Goal: Task Accomplishment & Management: Manage account settings

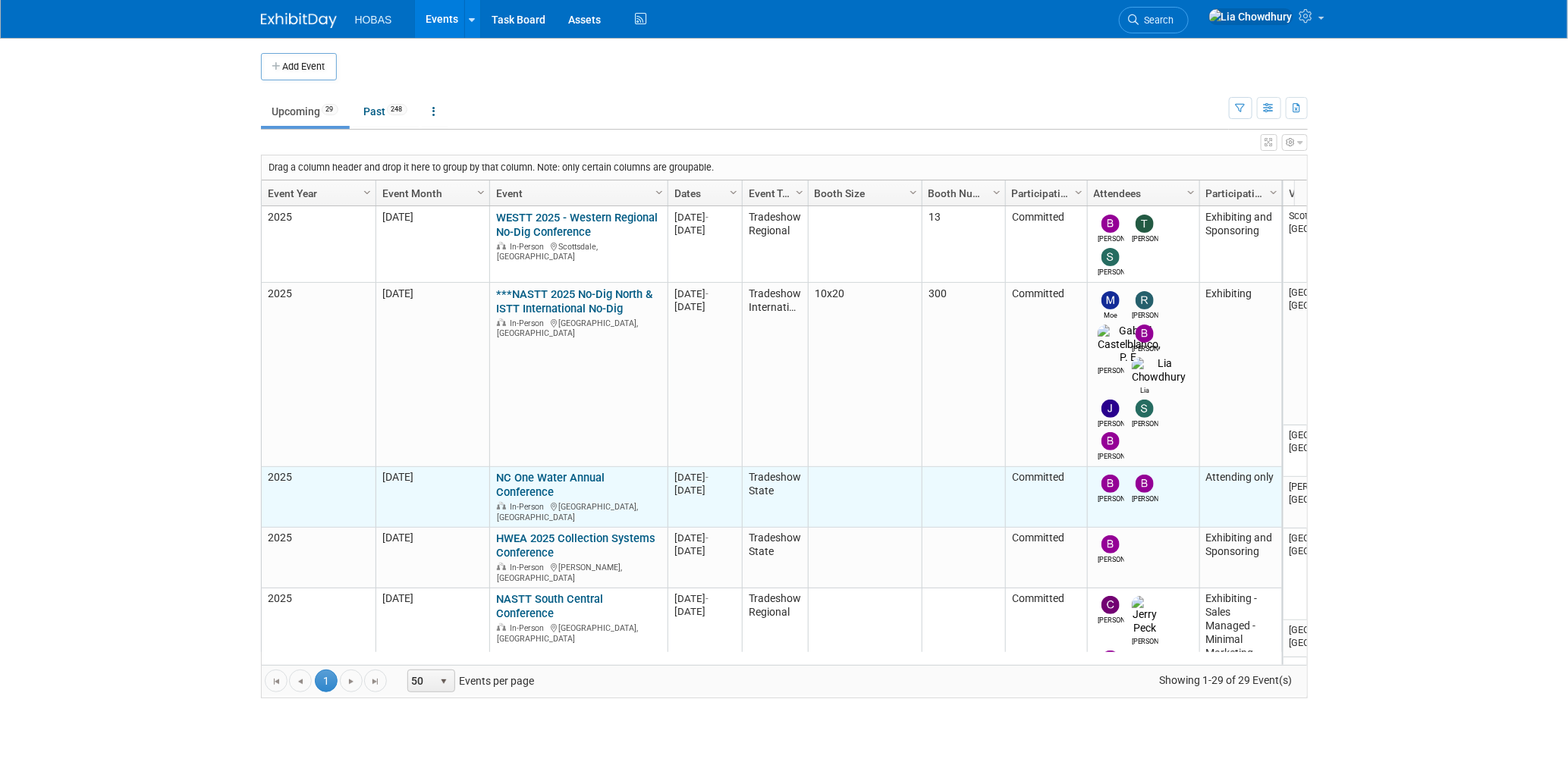
scroll to position [100, 0]
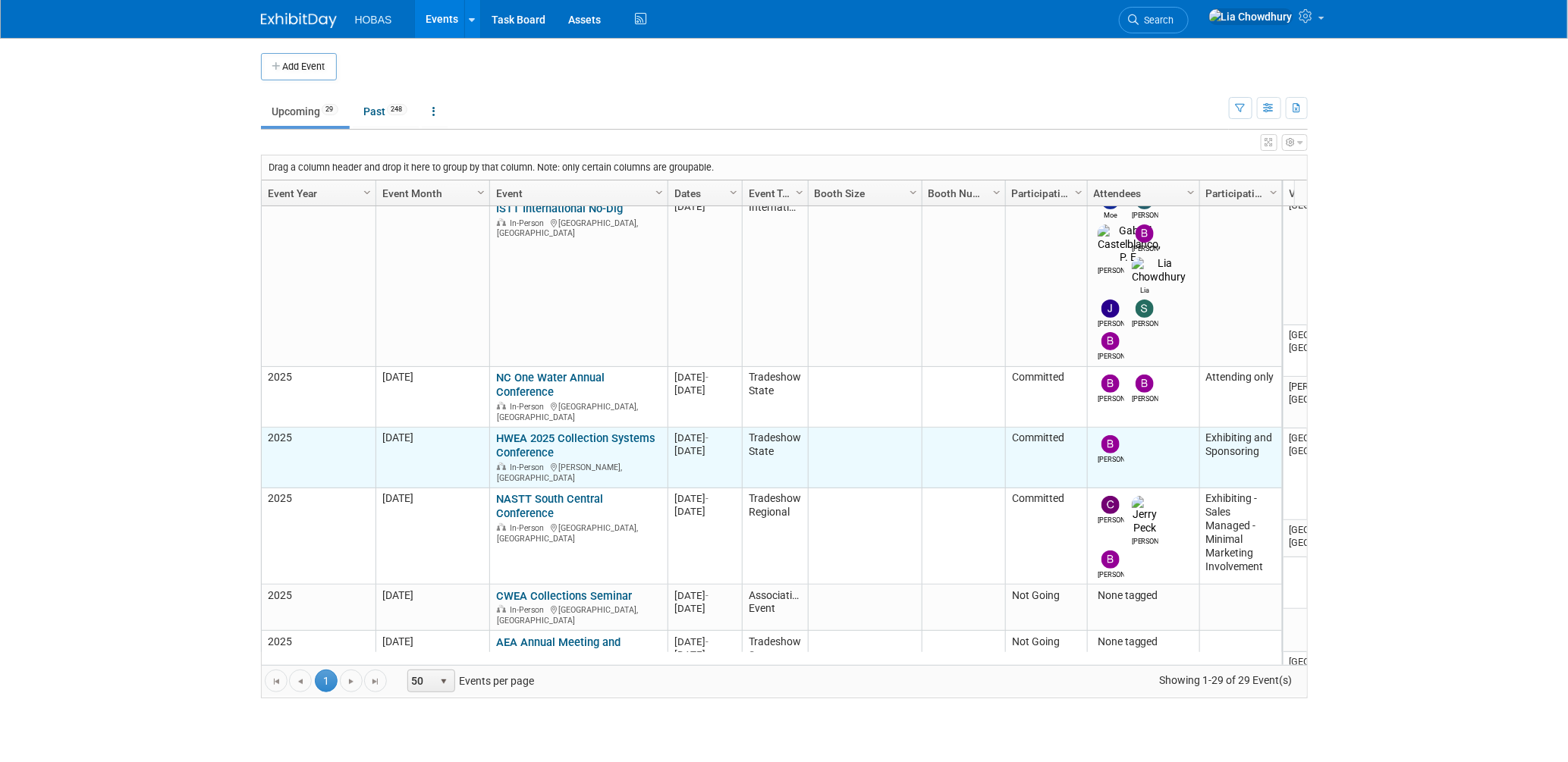
click at [514, 431] on link "HWEA 2025 Collection Systems Conference" at bounding box center [576, 445] width 160 height 28
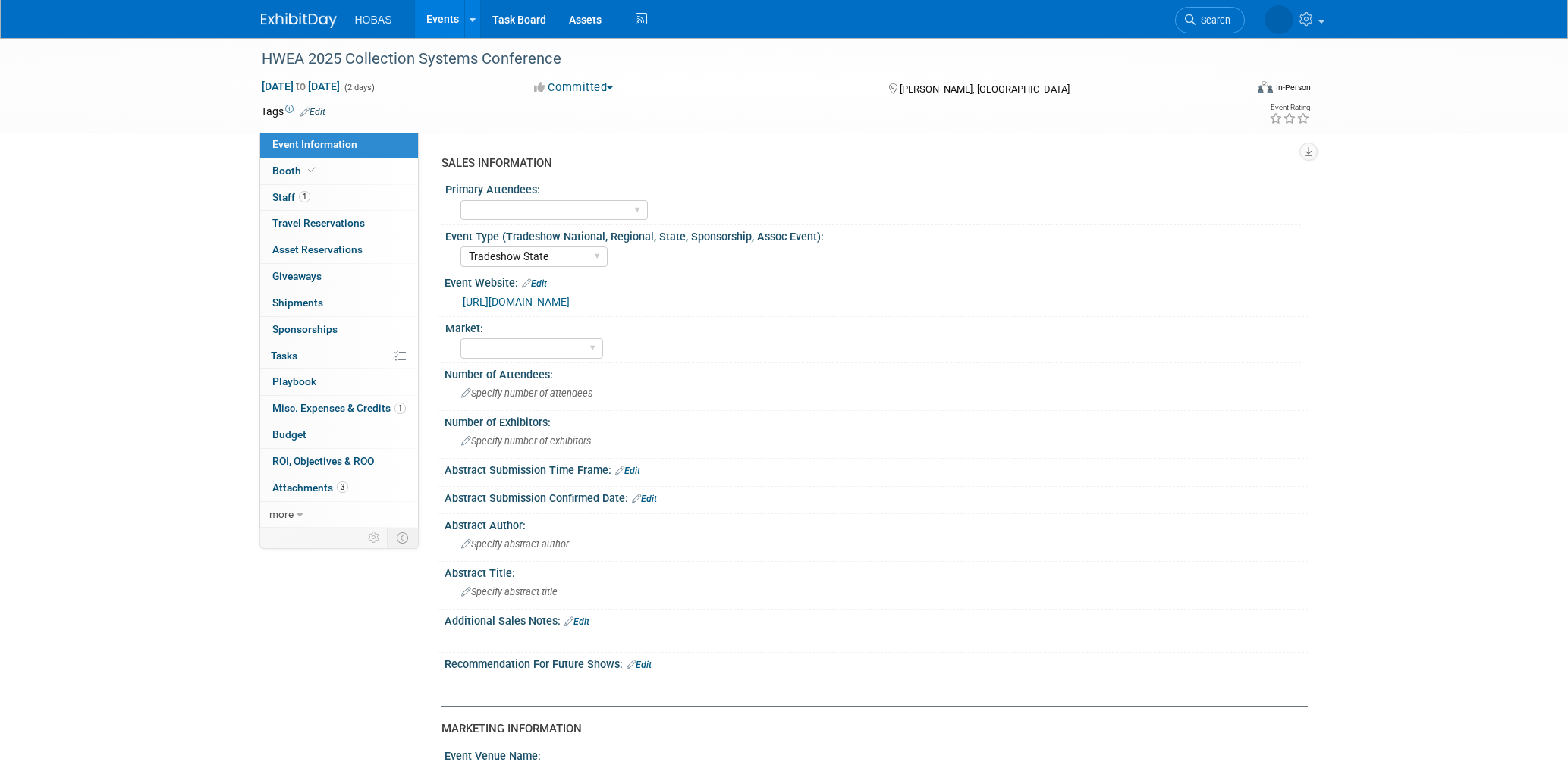
select select "Tradeshow State"
select select "Exhibiting and Sponsoring"
click at [570, 297] on link "[URL][DOMAIN_NAME]" at bounding box center [516, 301] width 107 height 12
click at [287, 173] on span "Booth" at bounding box center [295, 170] width 47 height 12
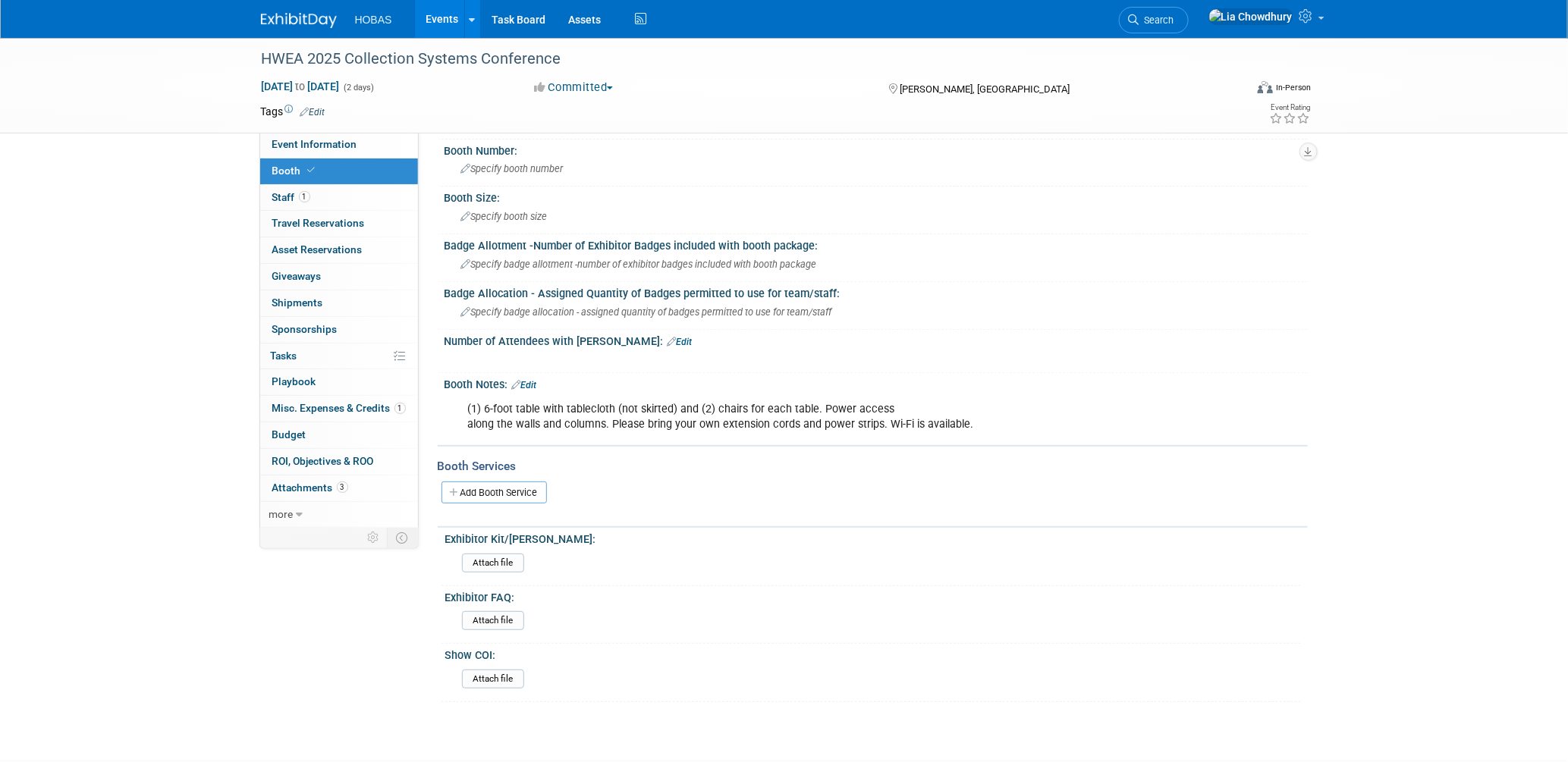
scroll to position [180, 0]
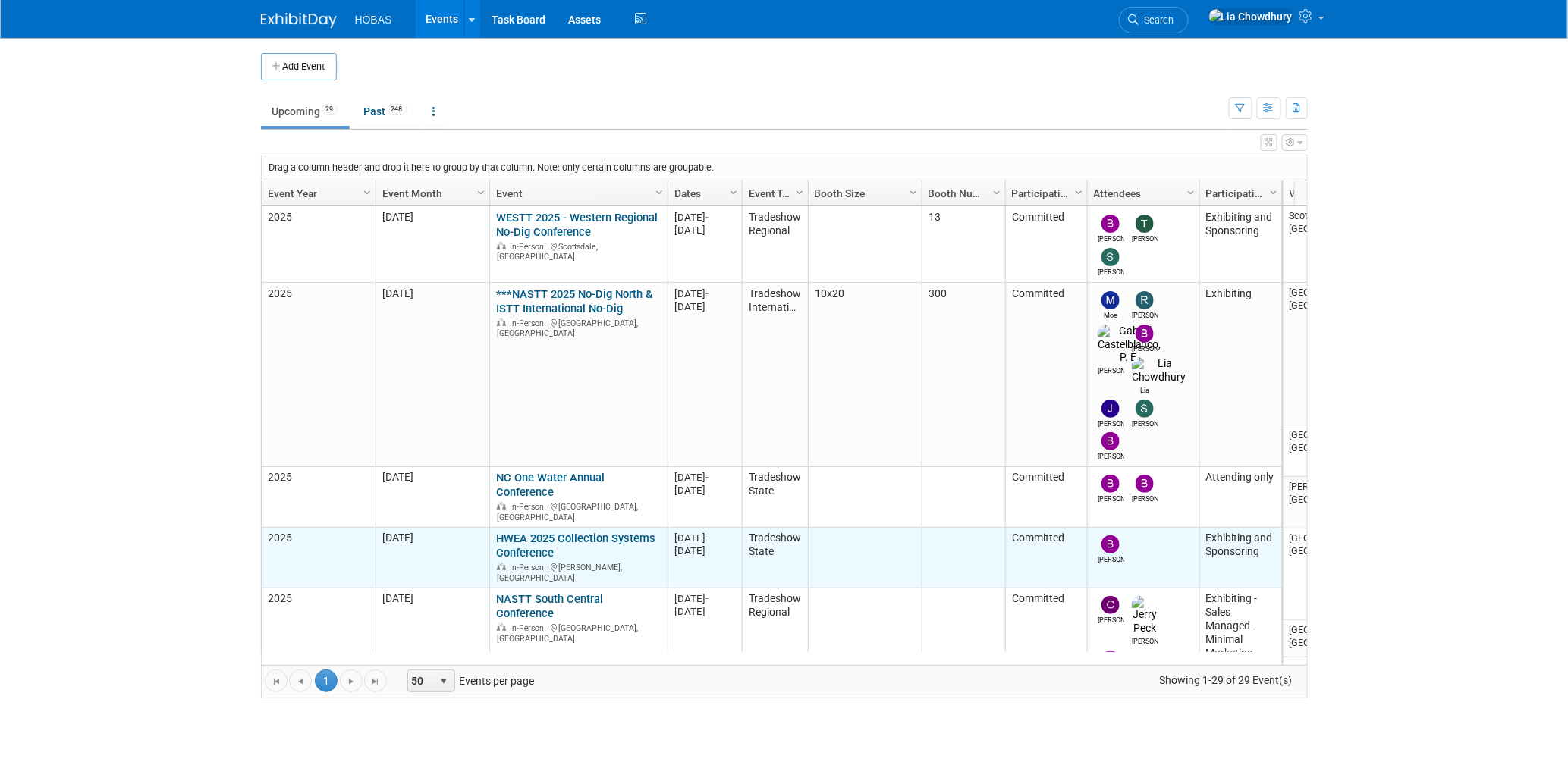
click at [542, 531] on div "HWEA 2025 Collection Systems Conference In-Person Kaneohe, HI" at bounding box center [578, 557] width 164 height 51
click at [536, 531] on link "HWEA 2025 Collection Systems Conference" at bounding box center [576, 546] width 160 height 28
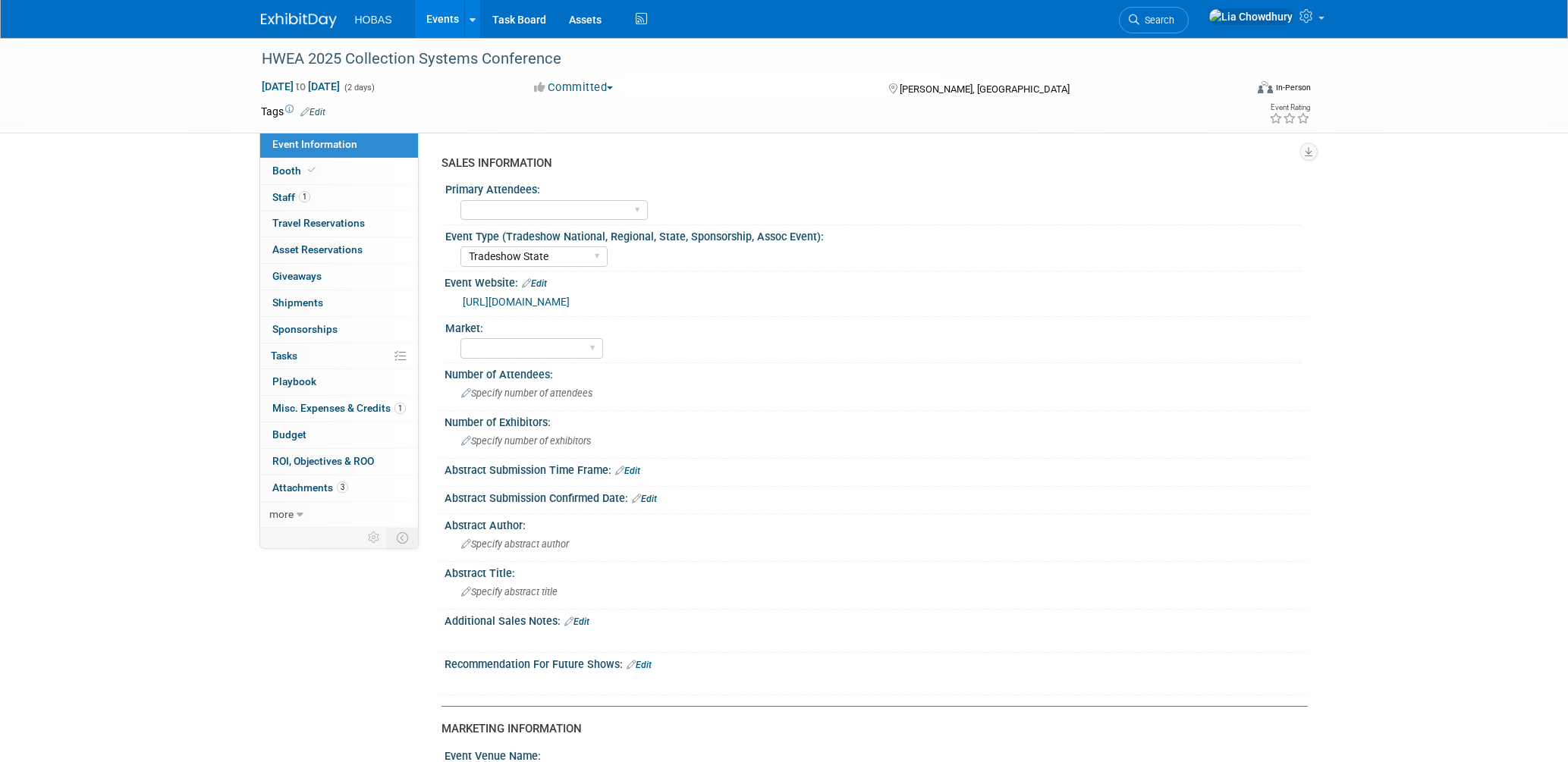
select select "Tradeshow State"
select select "Exhibiting and Sponsoring"
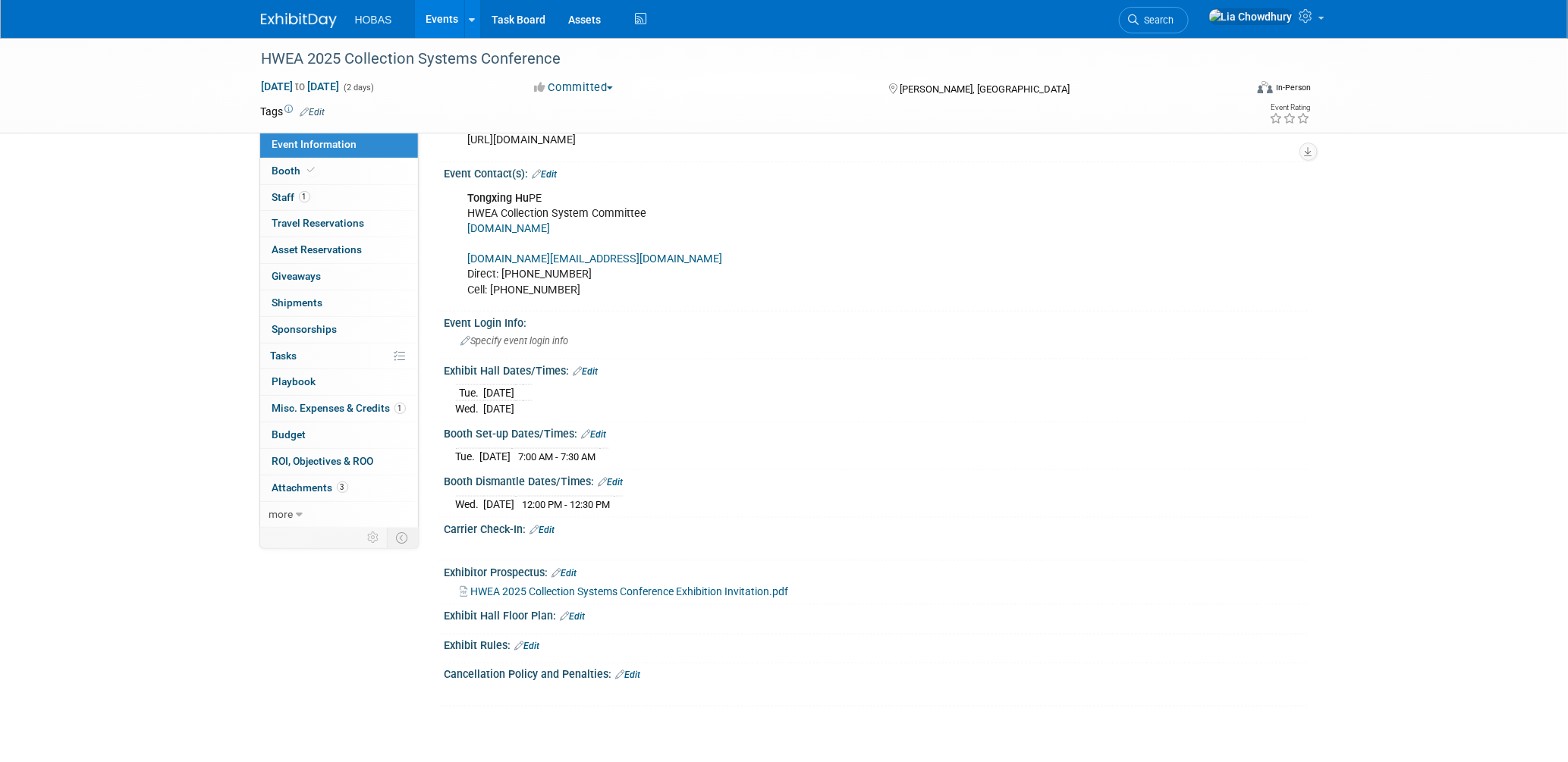
scroll to position [935, 0]
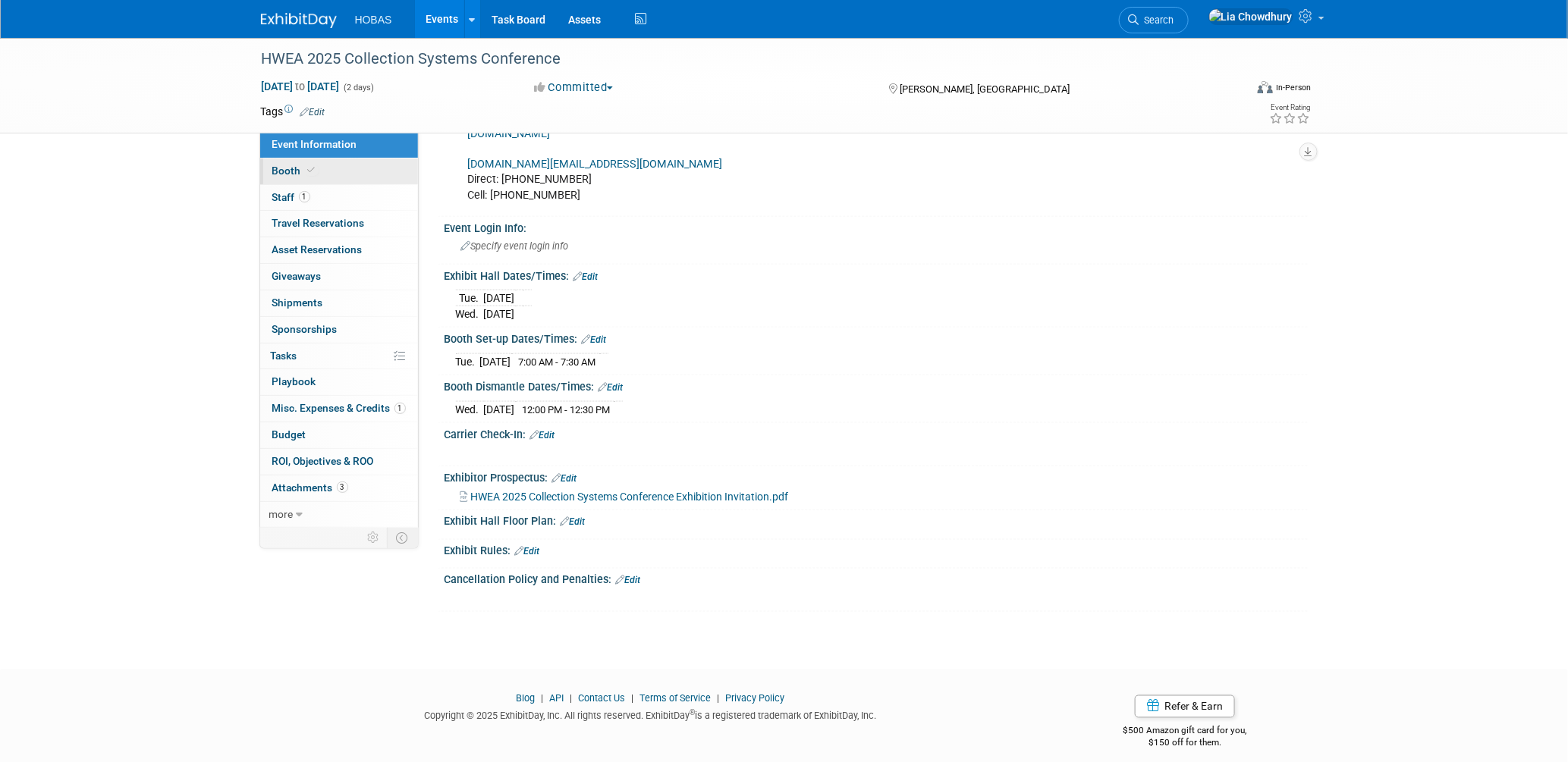
click at [295, 169] on span "Booth" at bounding box center [295, 170] width 47 height 12
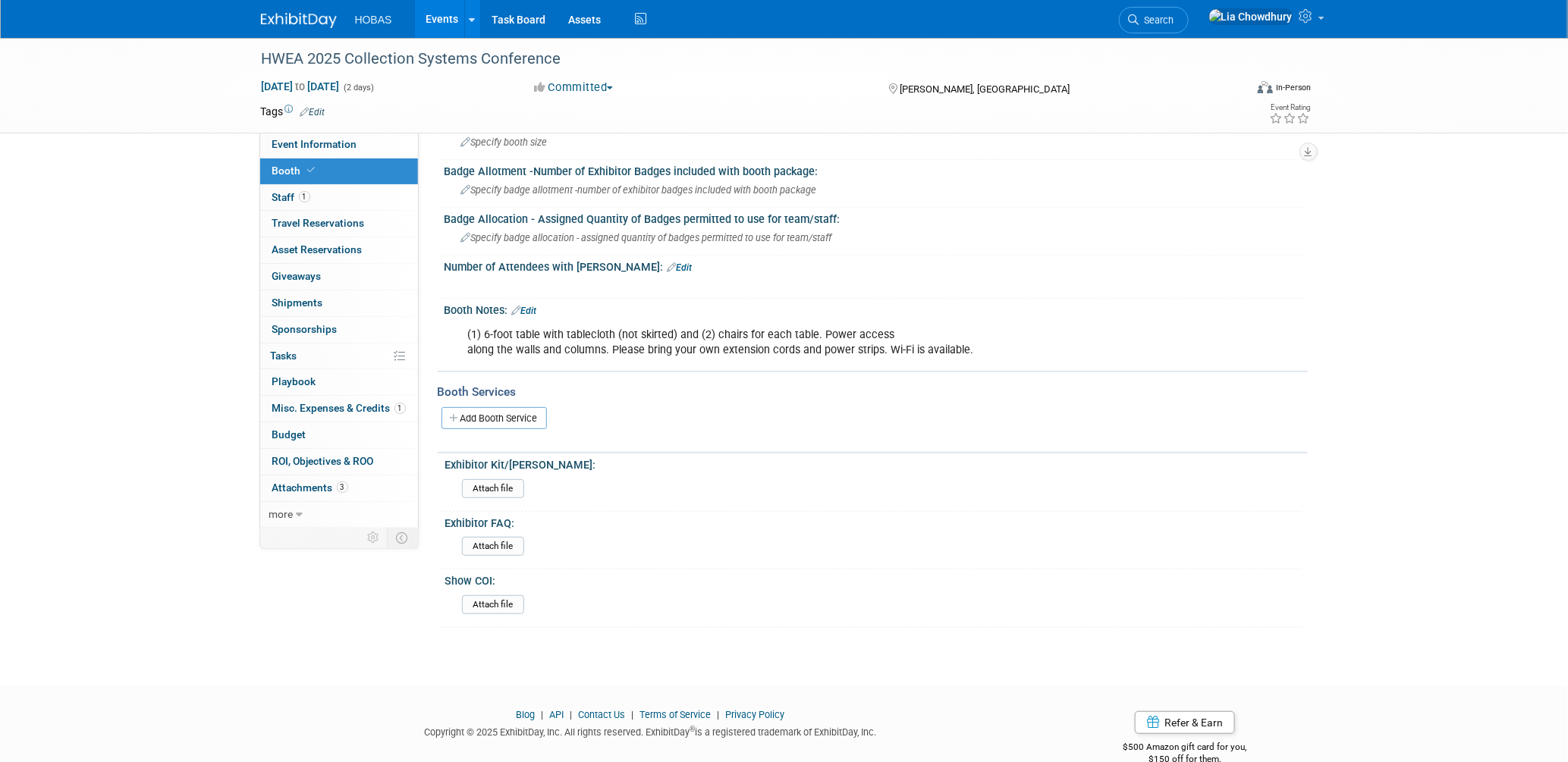
scroll to position [180, 0]
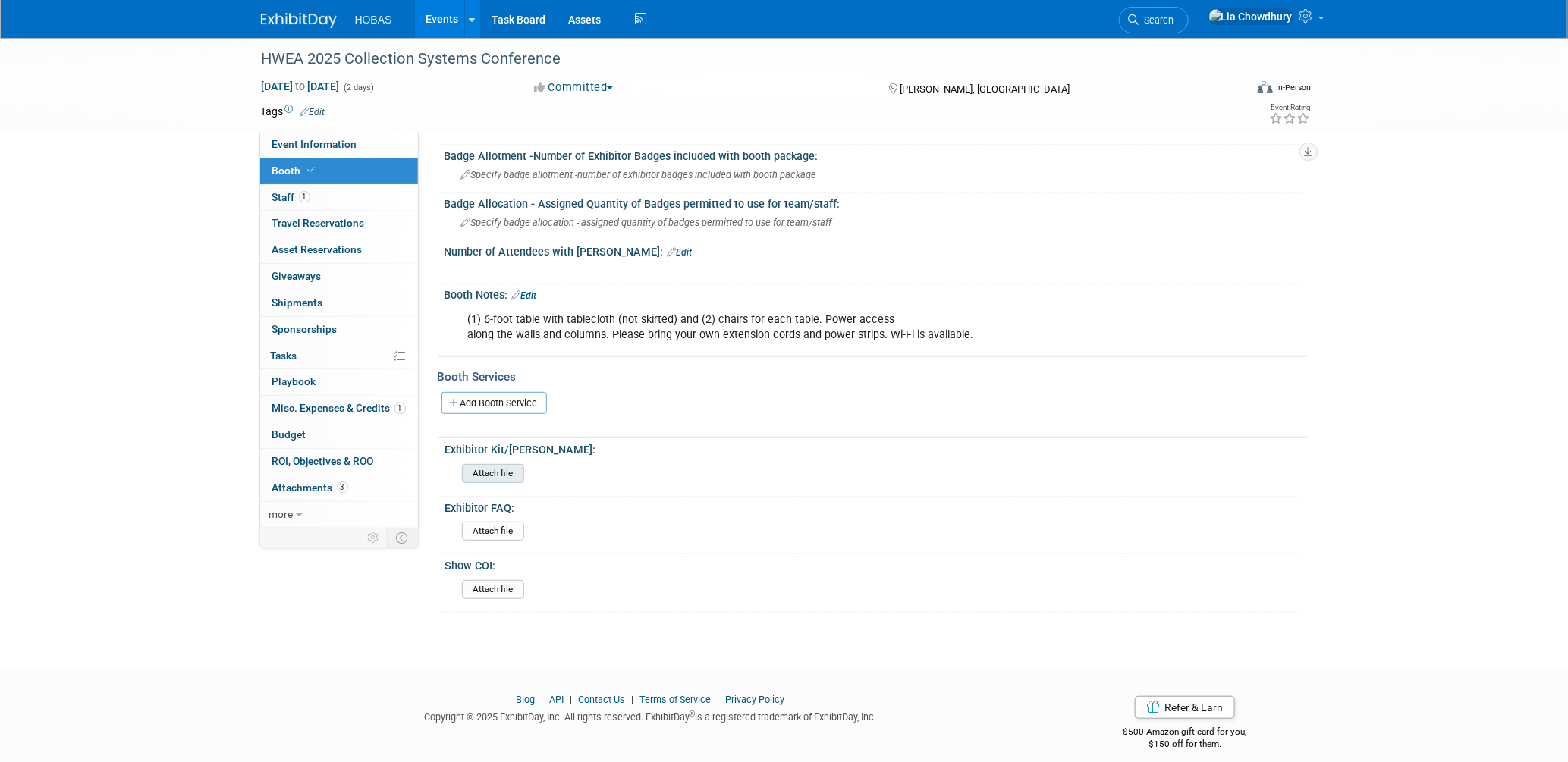
click at [496, 465] on input "file" at bounding box center [419, 474] width 206 height 17
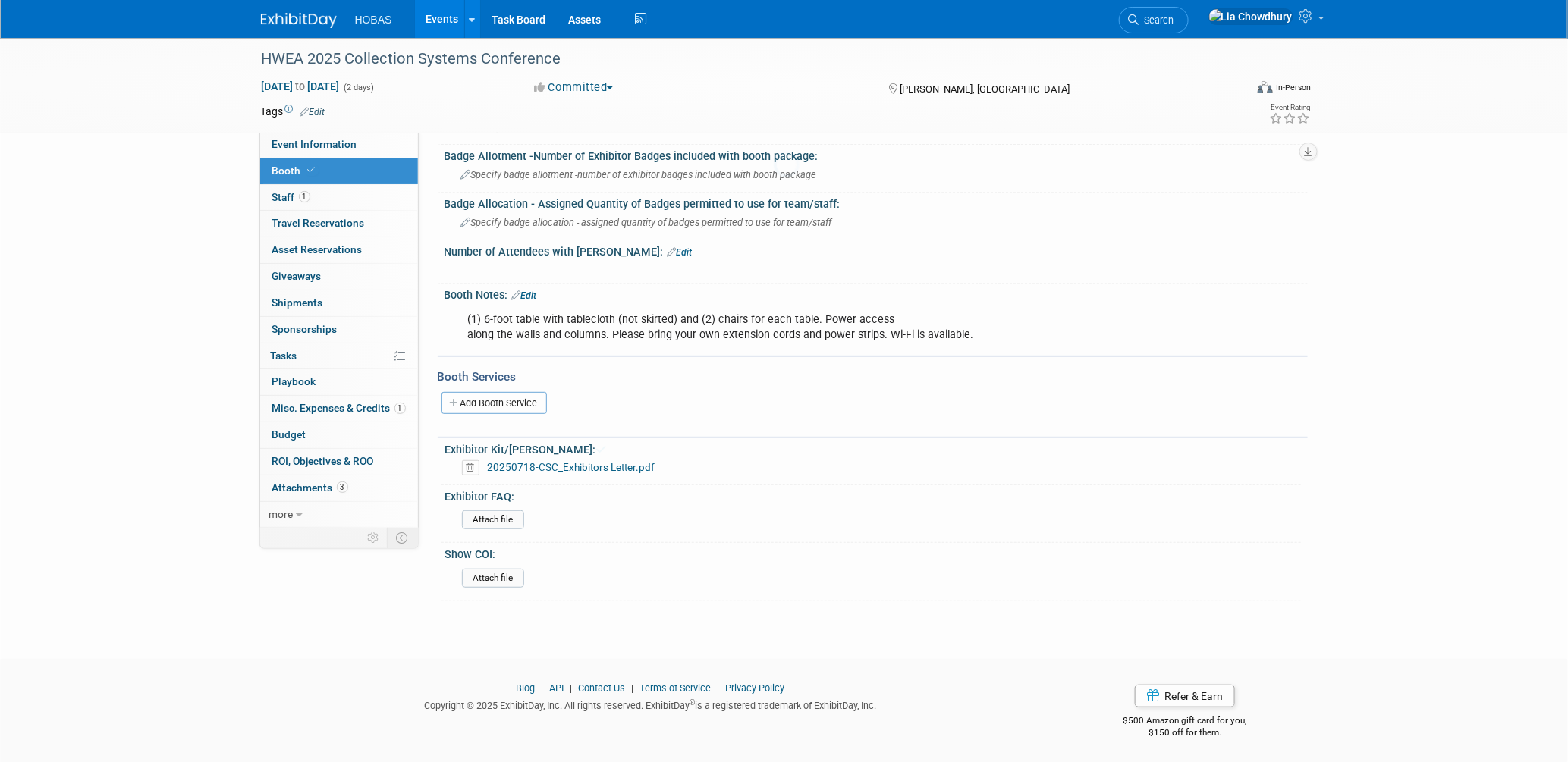
scroll to position [170, 0]
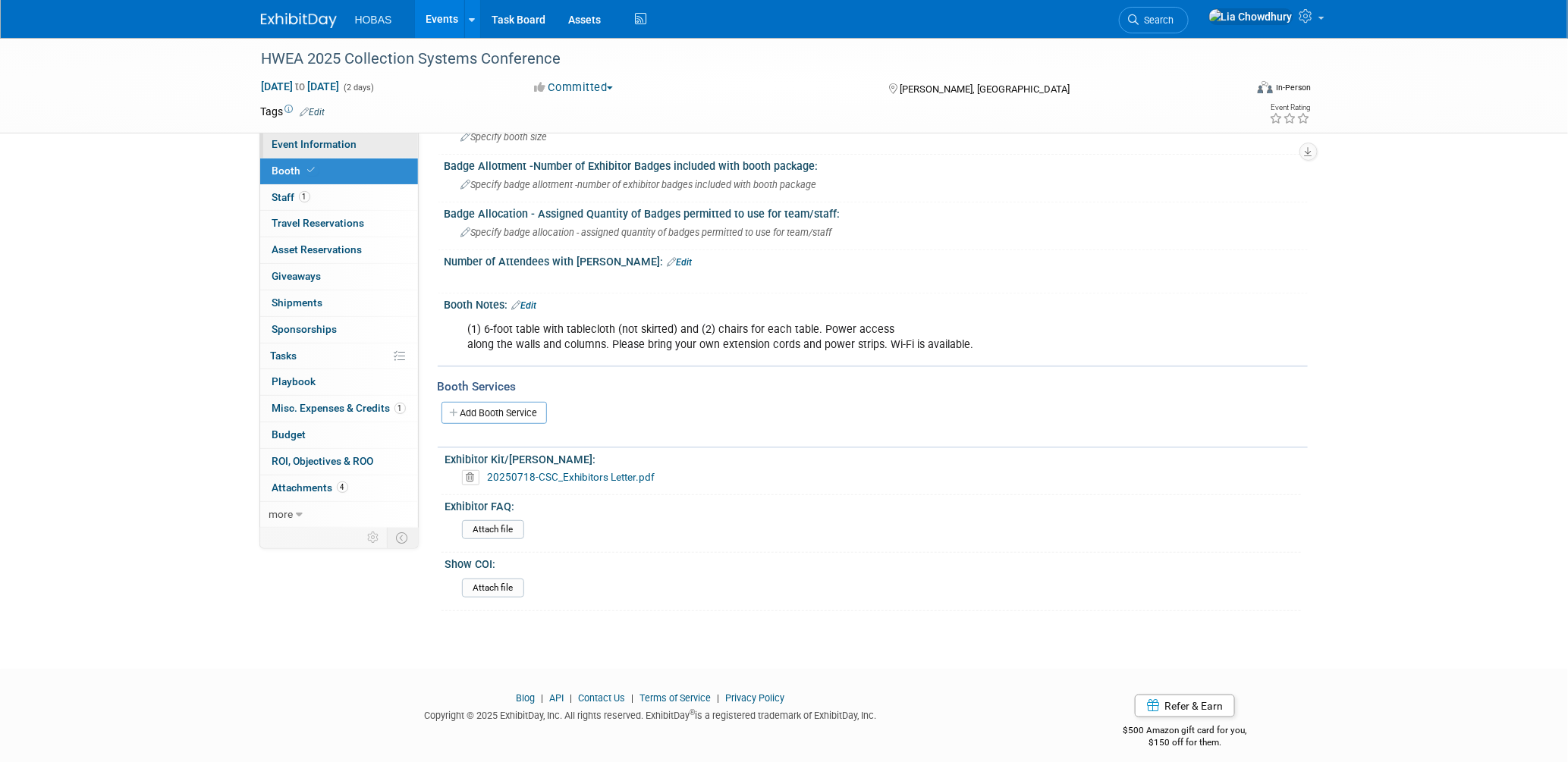
click at [299, 136] on link "Event Information" at bounding box center [339, 145] width 158 height 26
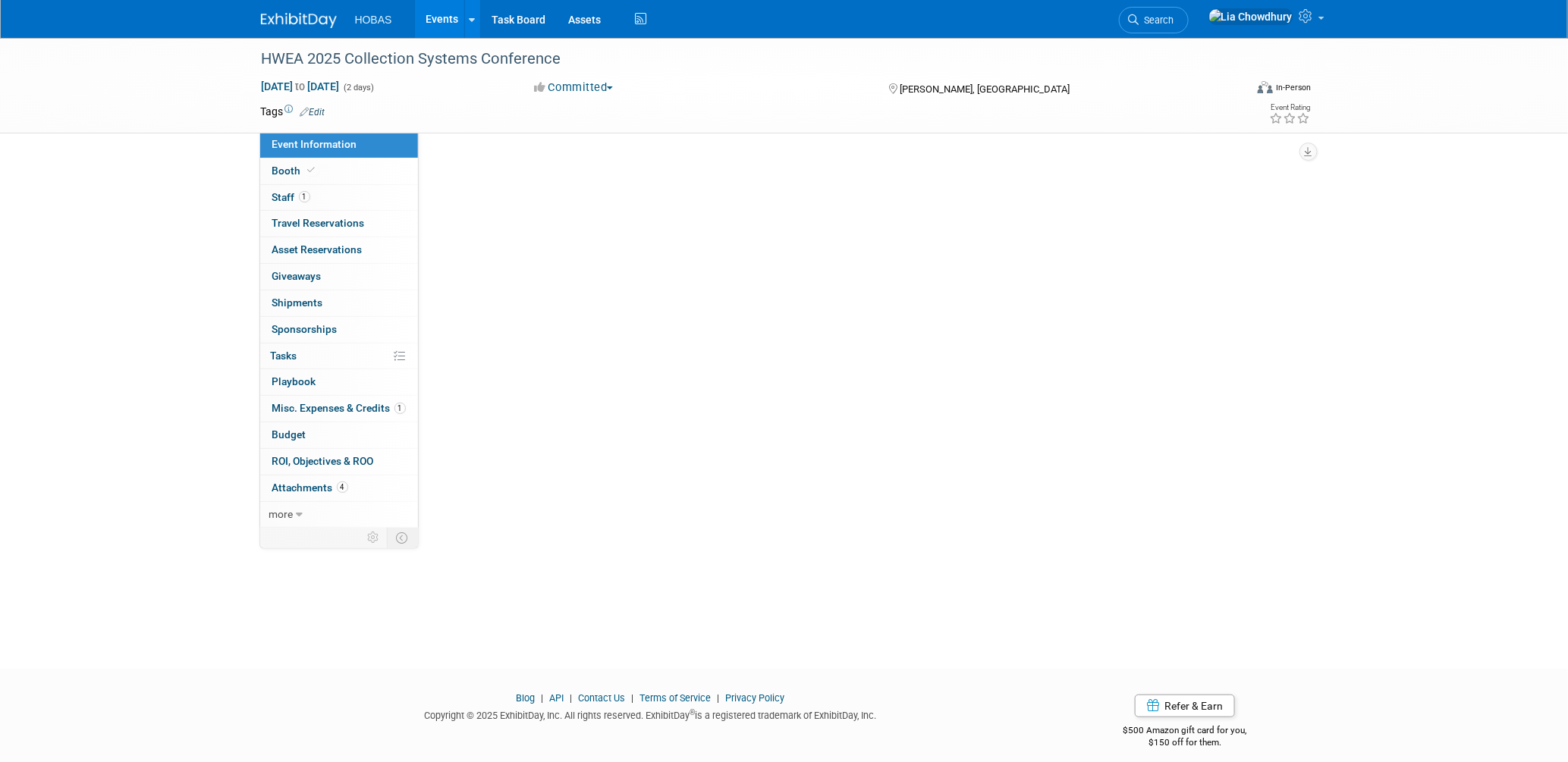
scroll to position [0, 0]
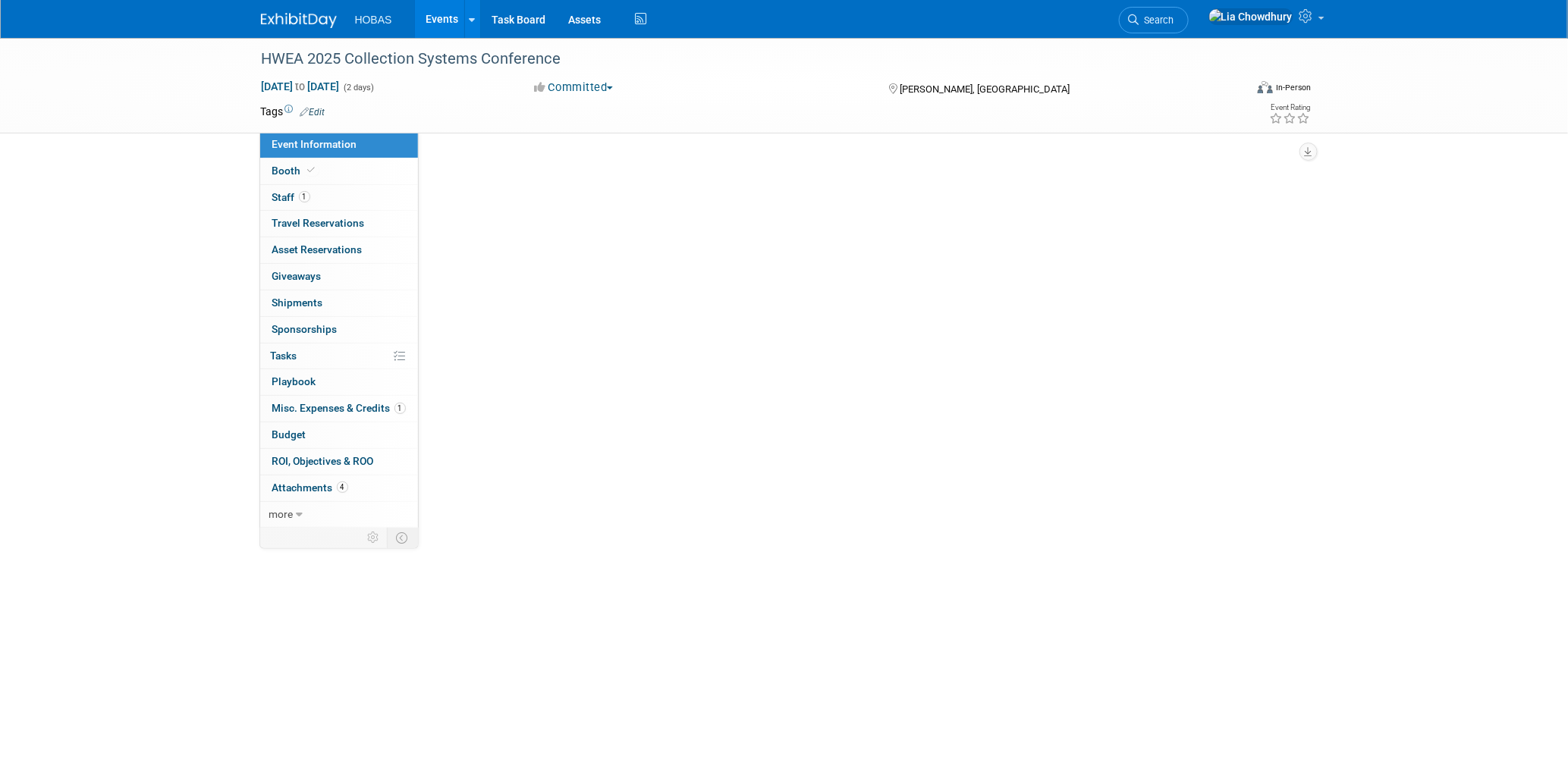
select select "Tradeshow State"
select select "Exhibiting and Sponsoring"
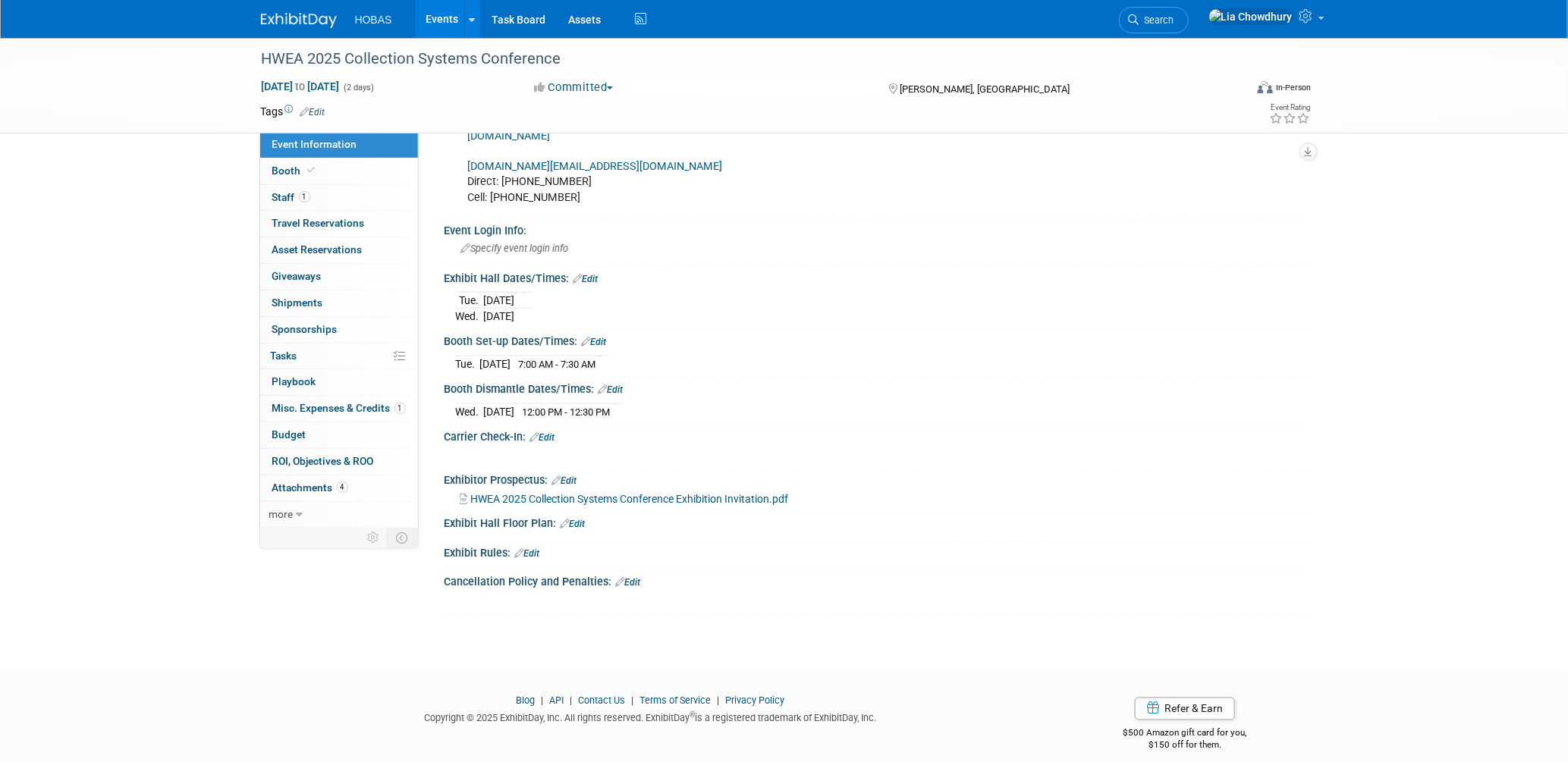
scroll to position [935, 0]
click at [300, 164] on span "Booth" at bounding box center [295, 170] width 47 height 12
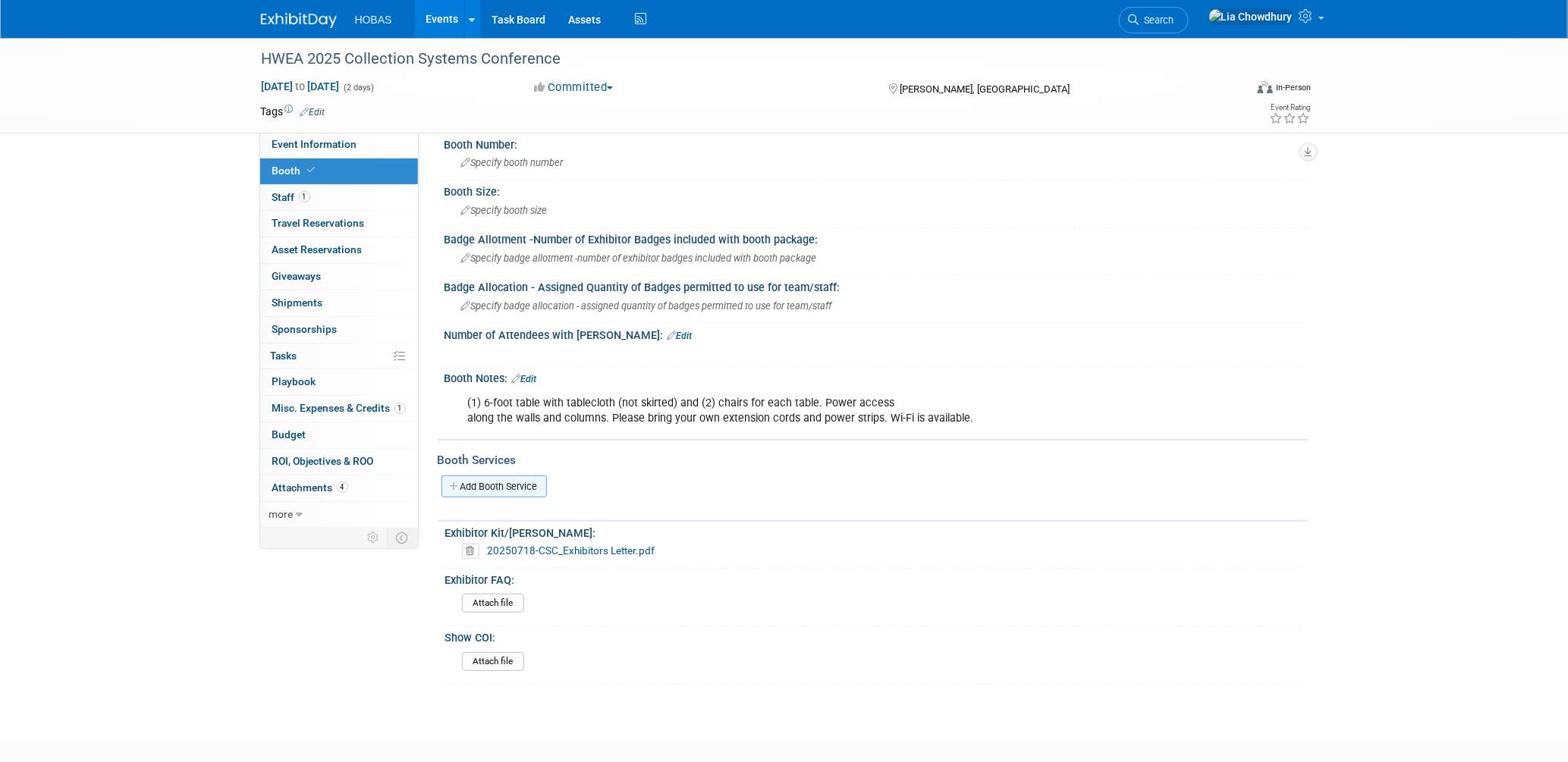
scroll to position [168, 0]
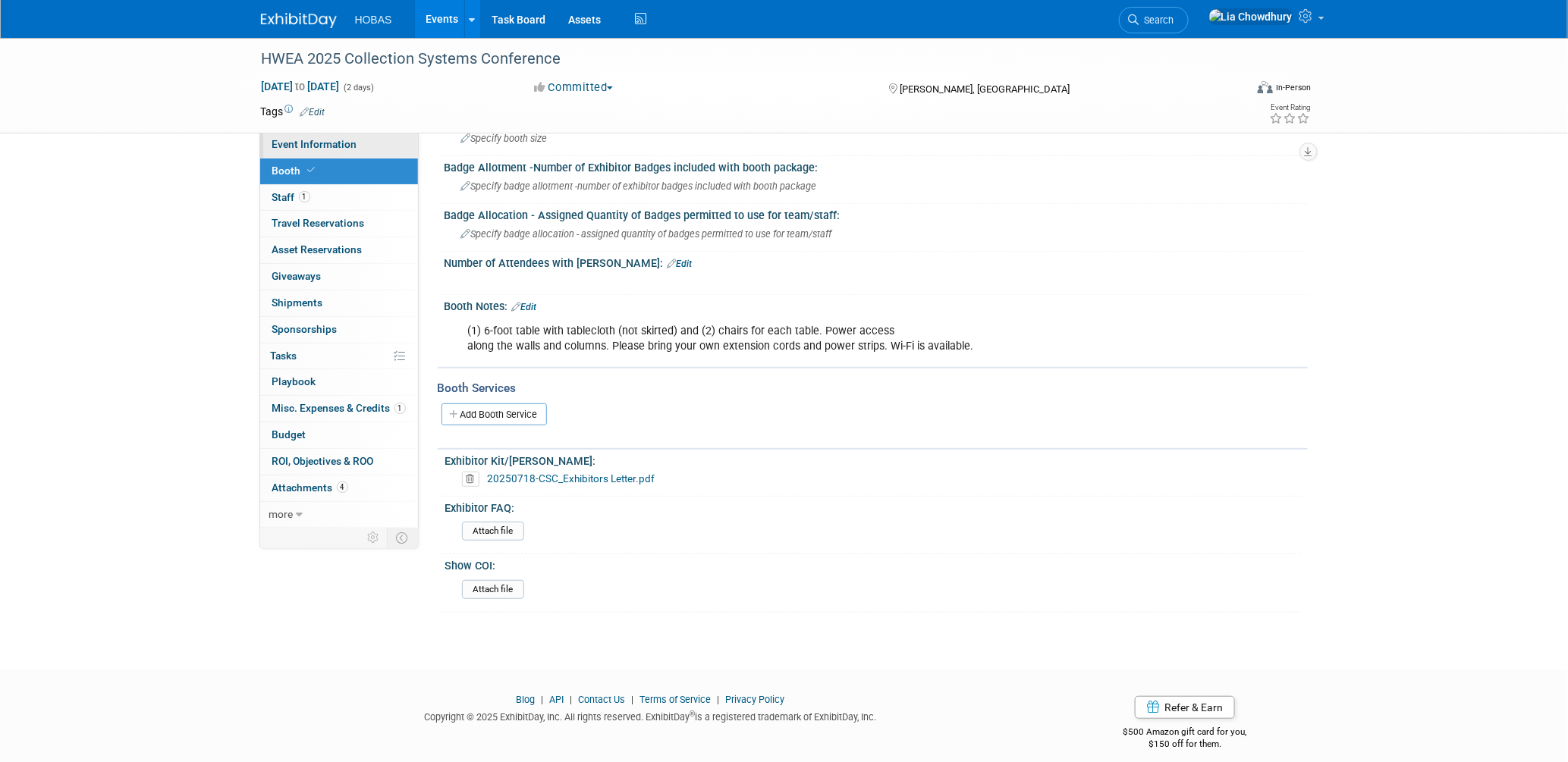
click at [319, 137] on link "Event Information" at bounding box center [339, 145] width 158 height 26
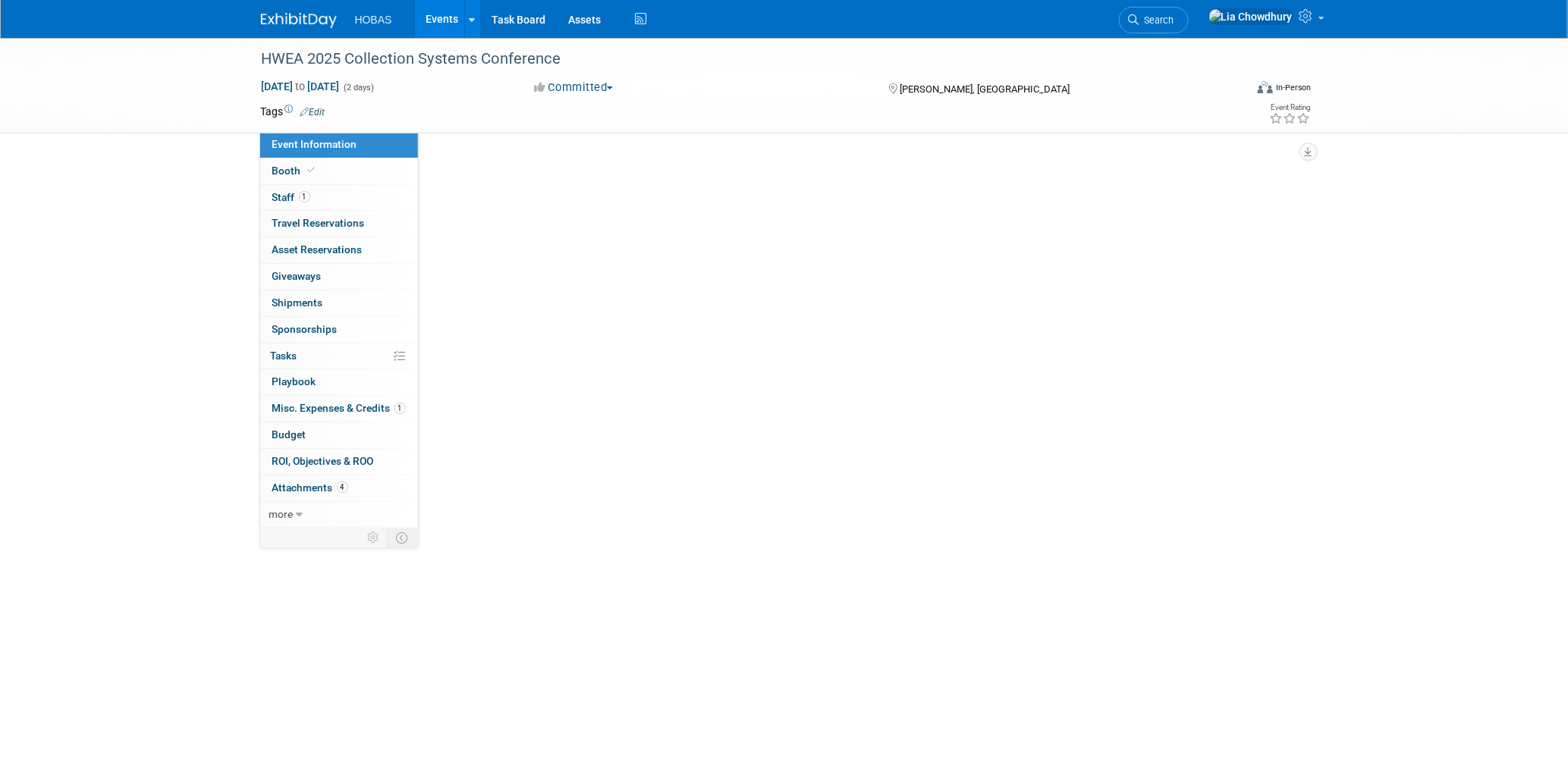
select select "Tradeshow State"
select select "Exhibiting and Sponsoring"
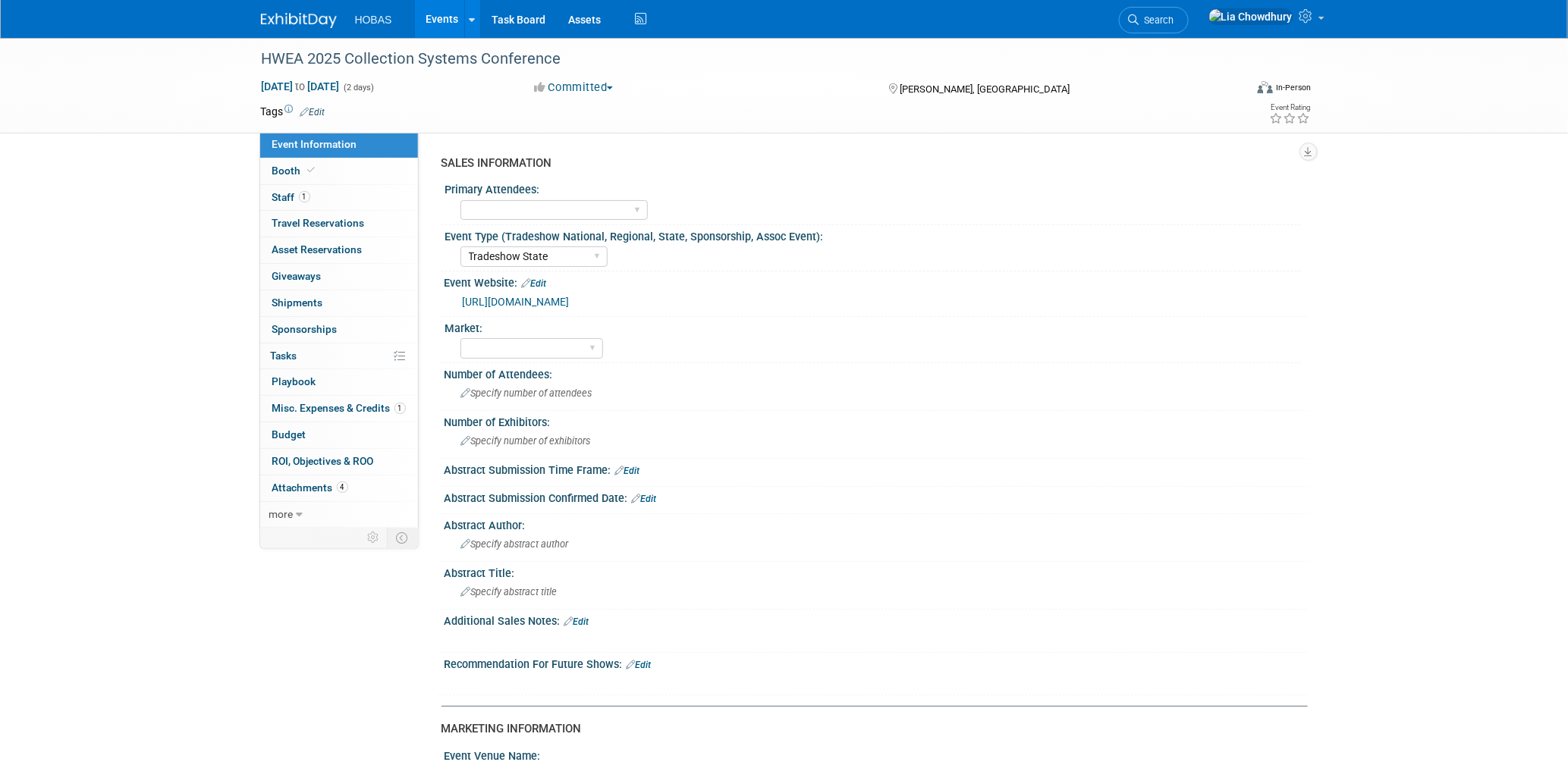
drag, startPoint x: 597, startPoint y: 650, endPoint x: 498, endPoint y: 651, distance: 99.0
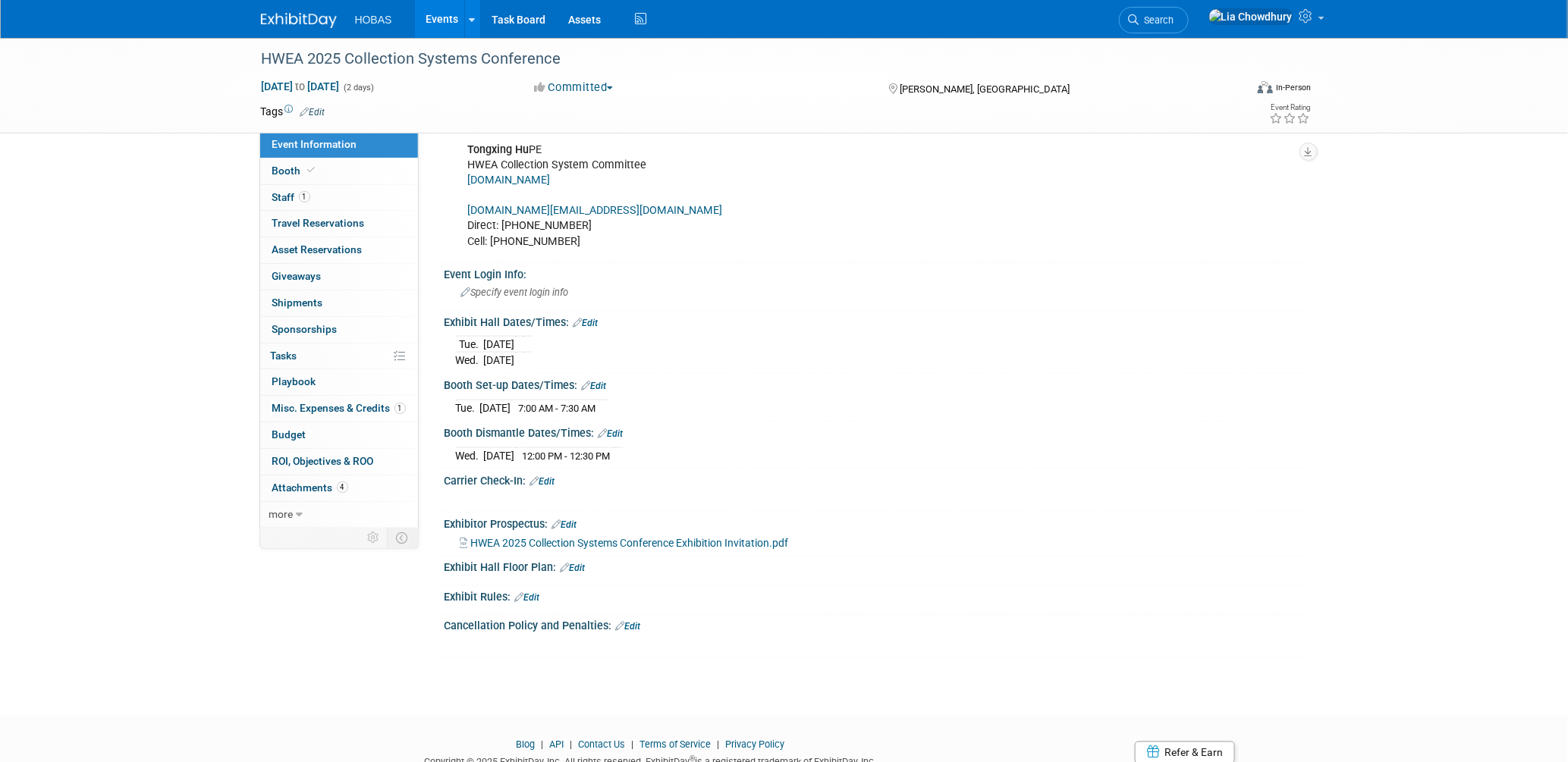
scroll to position [935, 0]
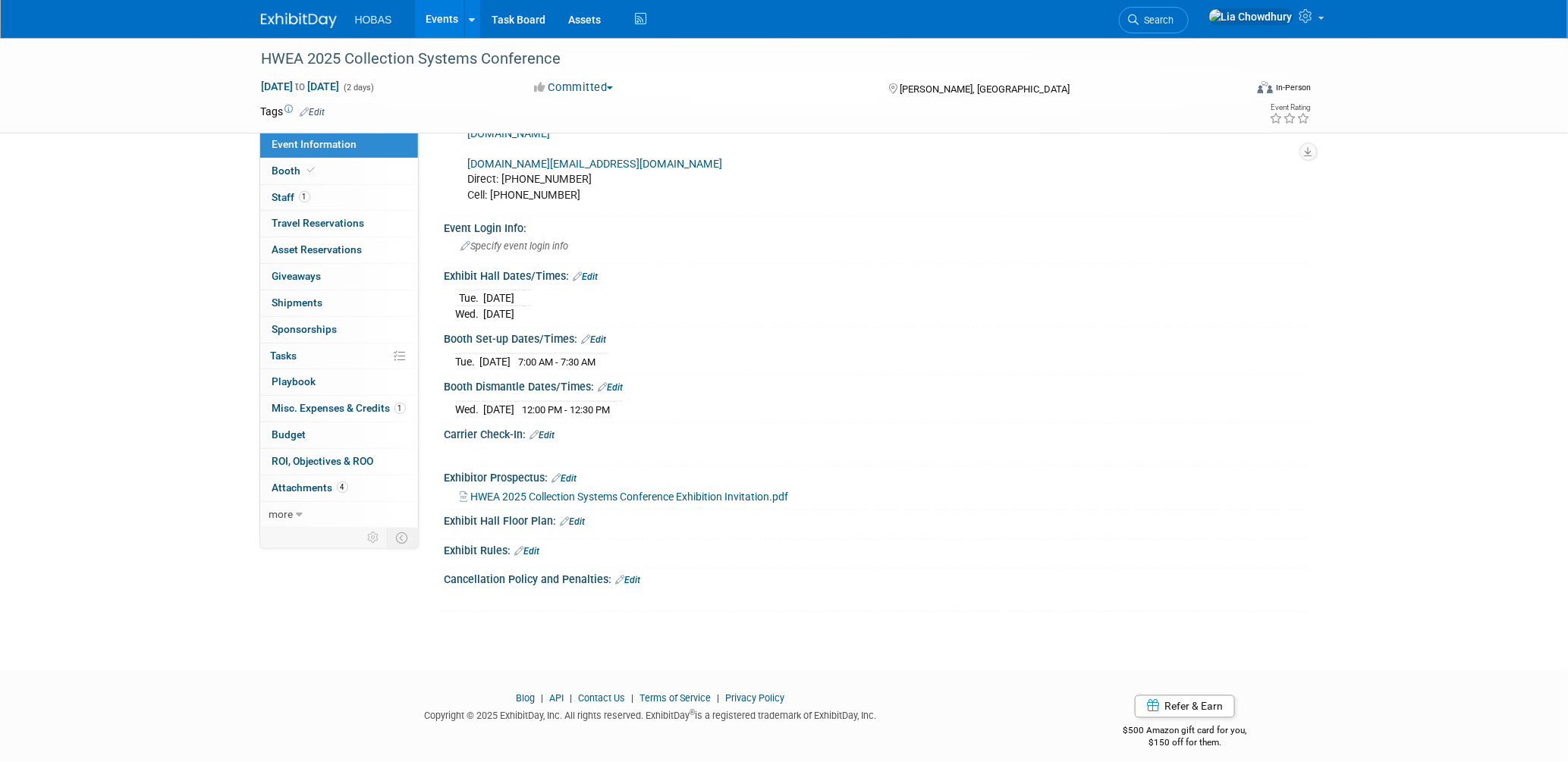
click at [639, 576] on link "Edit" at bounding box center [629, 580] width 25 height 10
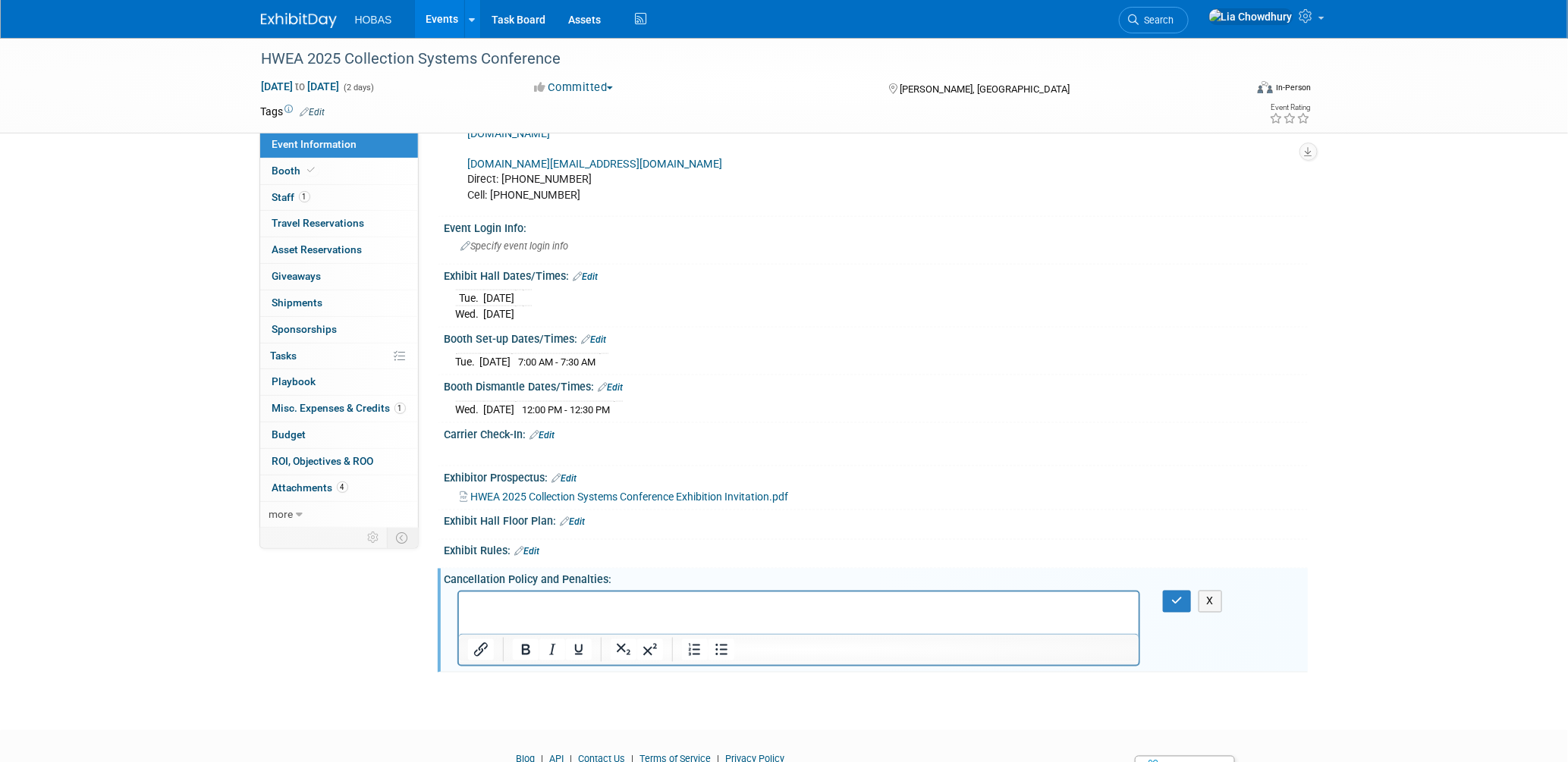
scroll to position [0, 0]
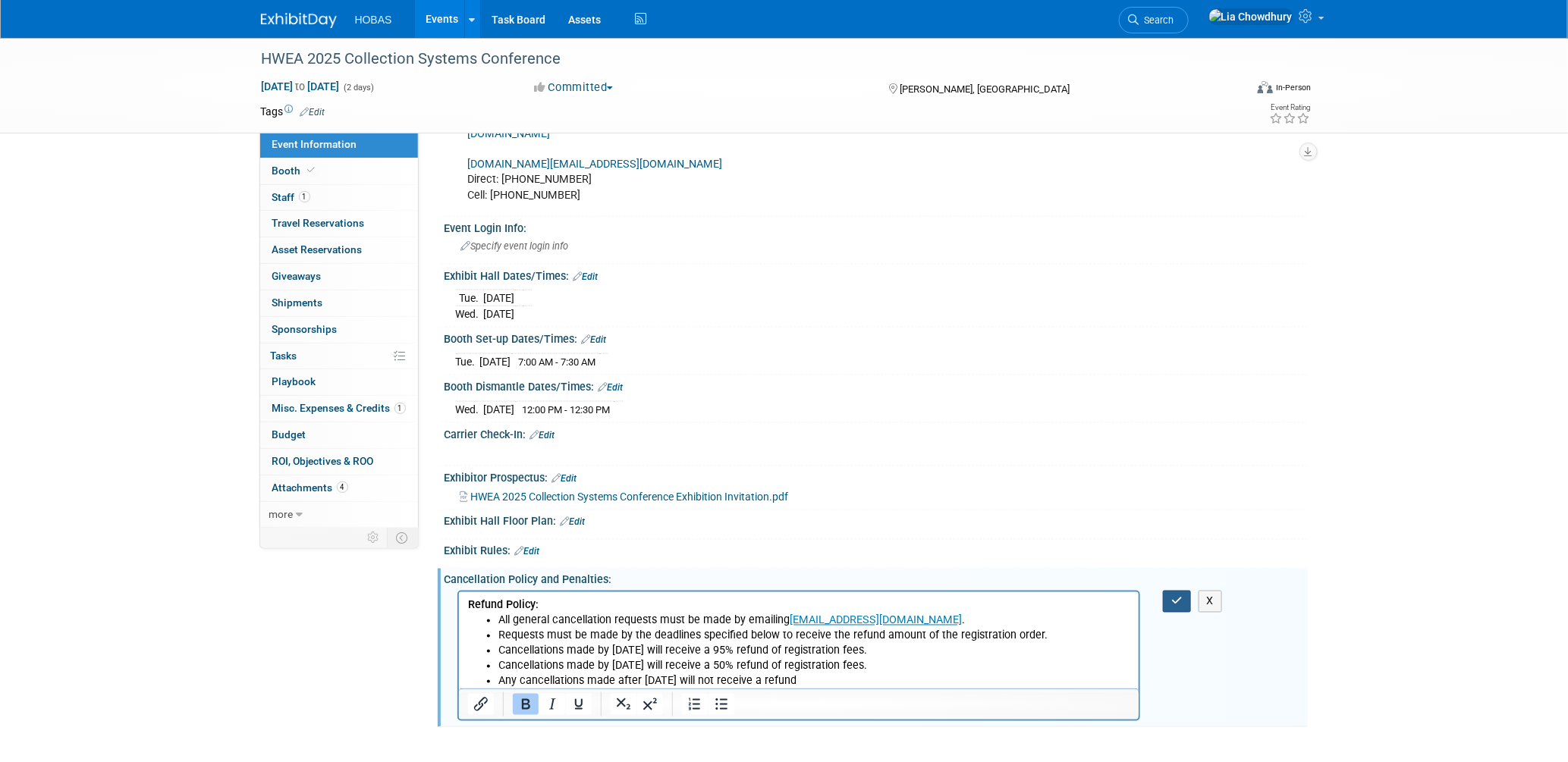
click at [1181, 596] on icon "button" at bounding box center [1177, 601] width 11 height 10
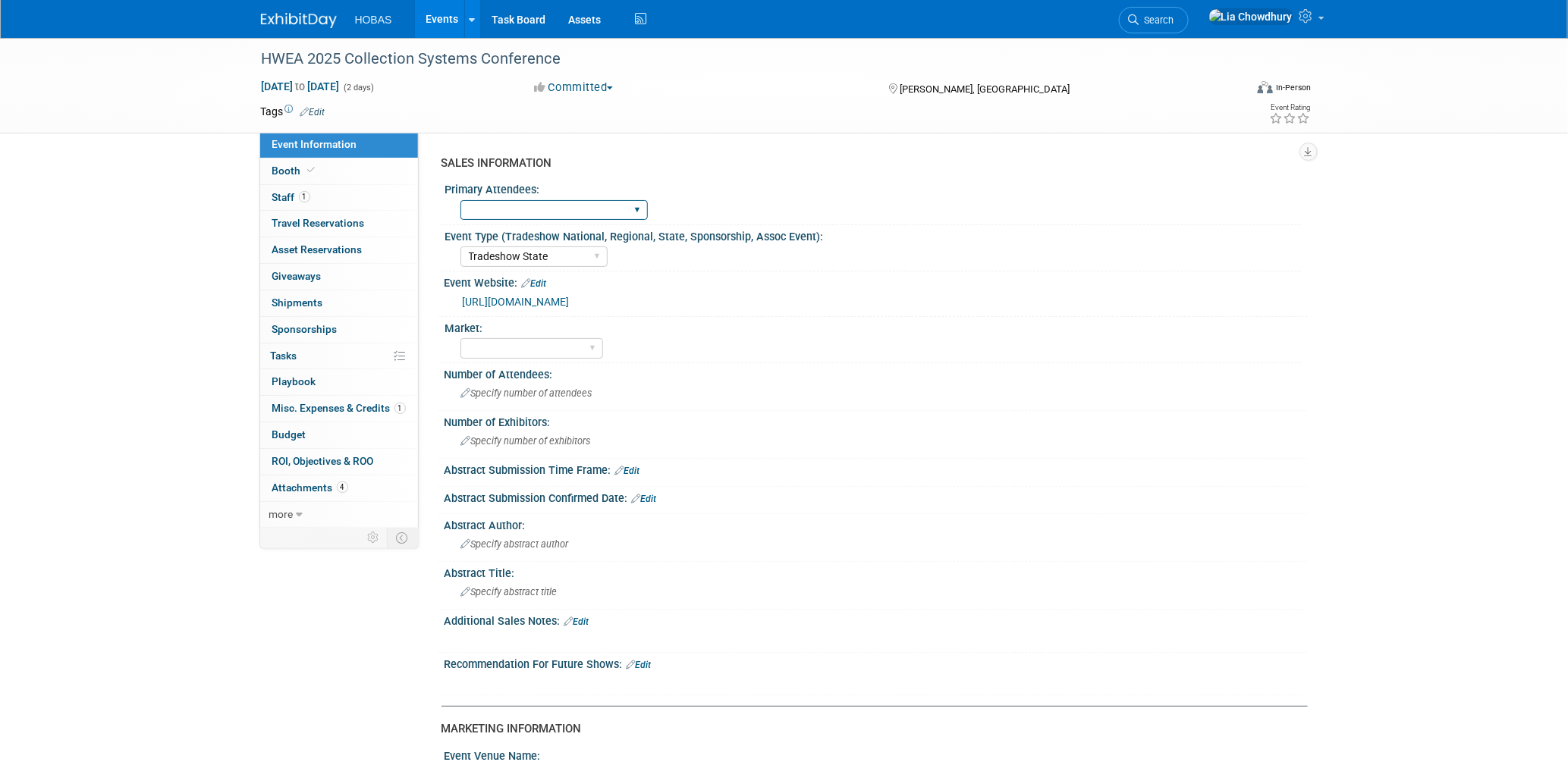
click at [536, 206] on select "Owners Engineers Contractors Owners/Engineers Owners, Engineers & Contractors" at bounding box center [554, 210] width 187 height 21
select select "Engineers"
click at [461, 200] on select "Owners Engineers Contractors Owners/Engineers Owners, Engineers & Contractors" at bounding box center [554, 210] width 187 height 21
click at [506, 342] on select "Wastewater Water Water AND Wastewater Trenchless Hydro Power Irrigation Other" at bounding box center [532, 348] width 143 height 21
click at [461, 338] on select "Wastewater Water Water AND Wastewater Trenchless Hydro Power Irrigation Other" at bounding box center [532, 348] width 143 height 21
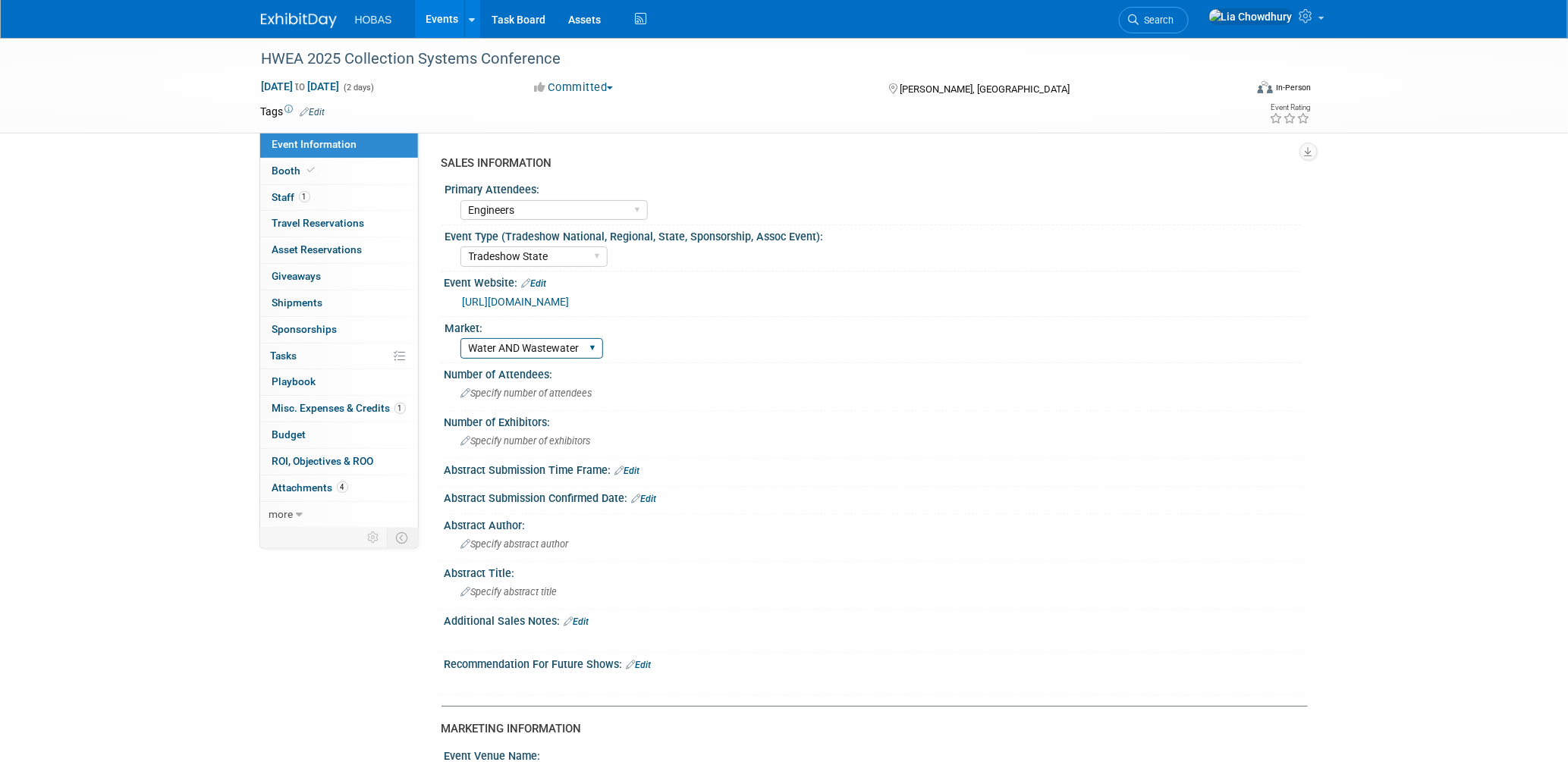
click at [542, 340] on div "Market: Wastewater Water Water AND Wastewater Trenchless Hydro Power Irrigation…" at bounding box center [871, 340] width 859 height 47
click at [540, 345] on select "Wastewater Water Water AND Wastewater Trenchless Hydro Power Irrigation Other" at bounding box center [532, 348] width 143 height 21
select select "Wastewater"
click at [461, 338] on select "Wastewater Water Water AND Wastewater Trenchless Hydro Power Irrigation Other" at bounding box center [532, 348] width 143 height 21
click at [527, 380] on div "Number of Attendees:" at bounding box center [876, 373] width 863 height 19
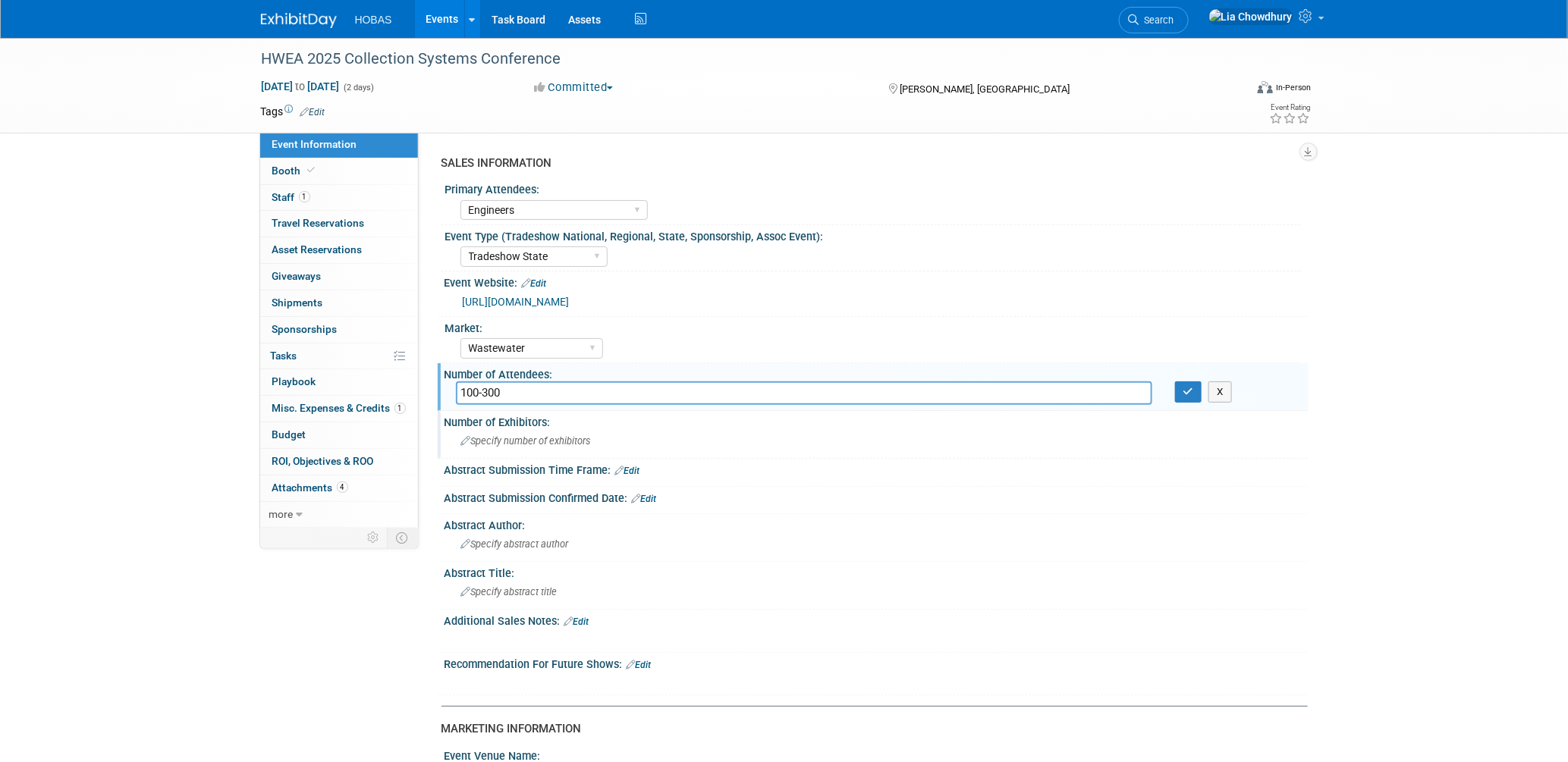
type input "100-300"
click at [536, 444] on span "Specify number of exhibitors" at bounding box center [526, 441] width 130 height 11
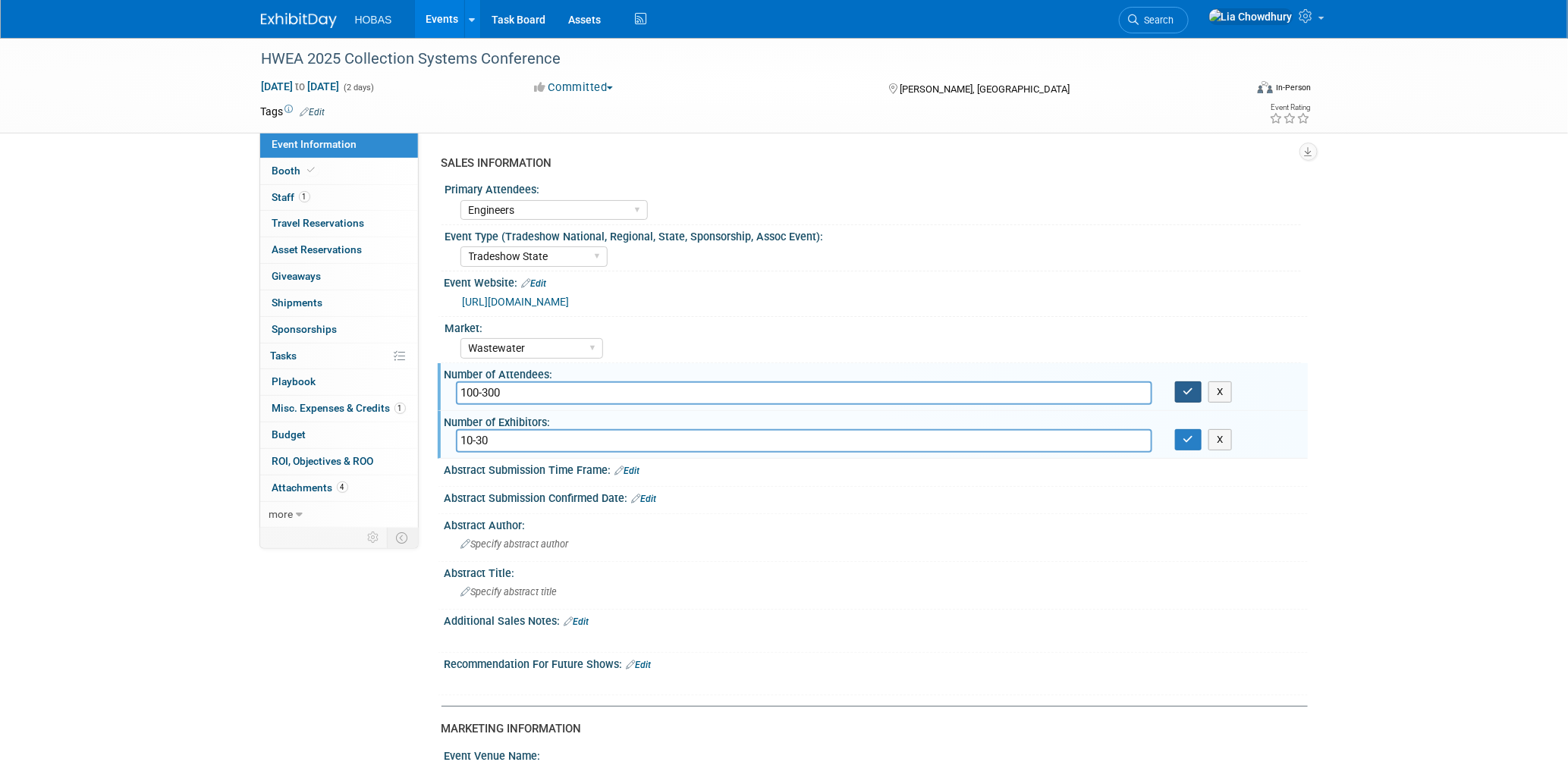
type input "10-30"
click at [1191, 392] on icon "button" at bounding box center [1188, 392] width 10 height 9
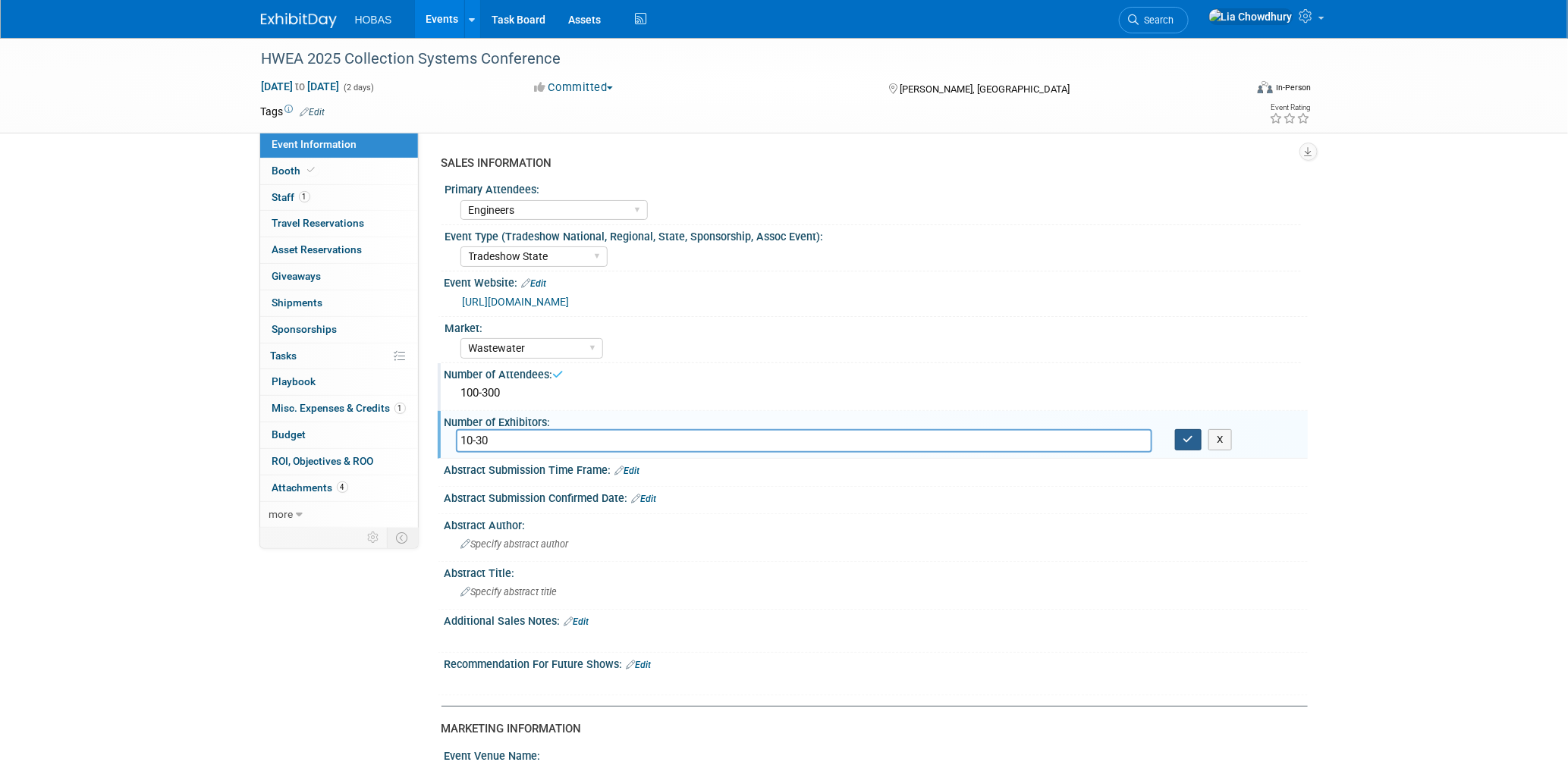
click at [1183, 442] on button "button" at bounding box center [1188, 439] width 28 height 21
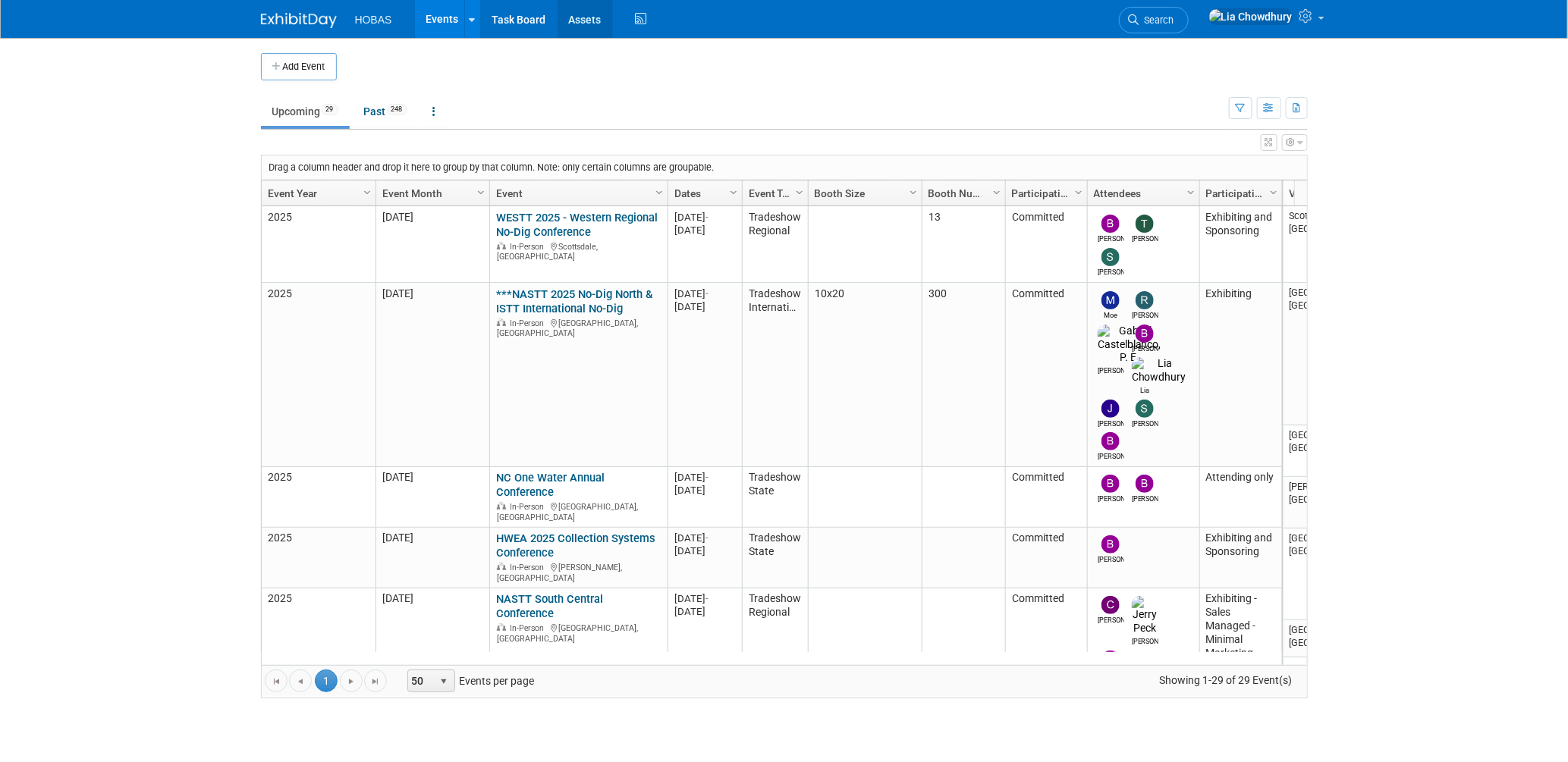
click at [582, 11] on link "Assets" at bounding box center [585, 19] width 55 height 38
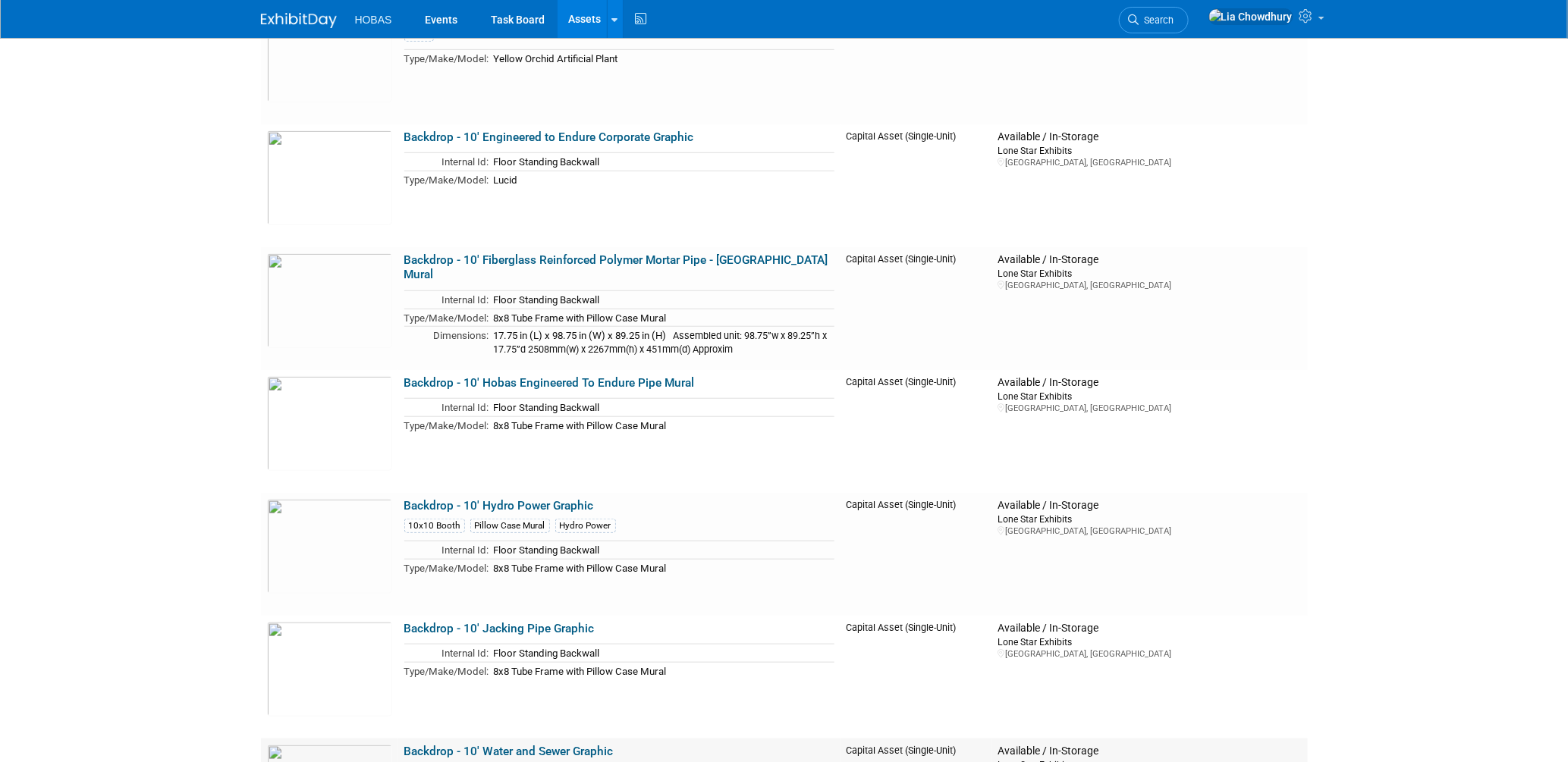
scroll to position [421, 0]
